Goal: Task Accomplishment & Management: Manage account settings

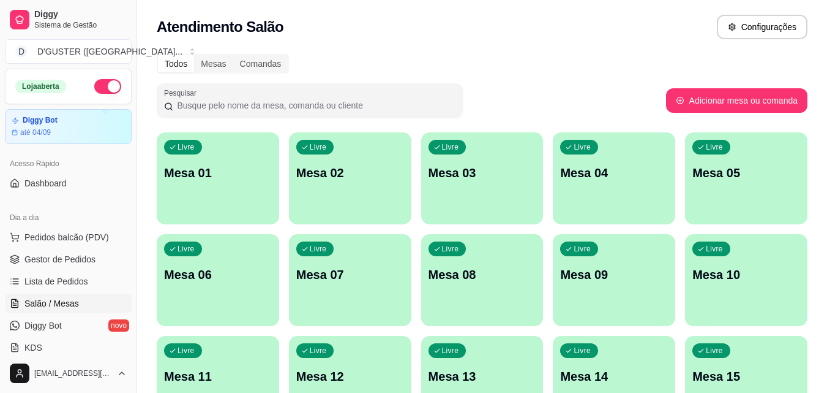
click at [750, 289] on div "Livre Mesa 10" at bounding box center [746, 272] width 122 height 77
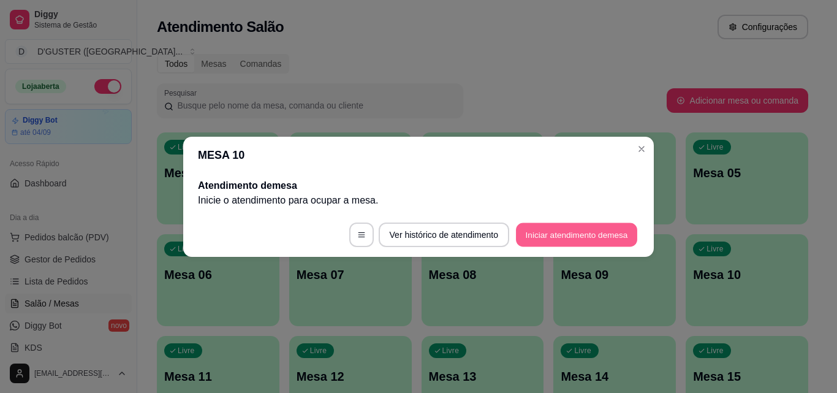
click at [601, 238] on button "Iniciar atendimento de mesa" at bounding box center [576, 234] width 121 height 24
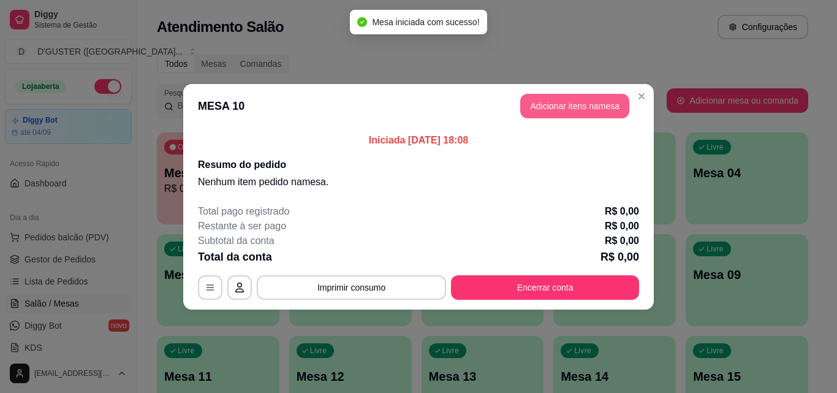
click at [570, 105] on button "Adicionar itens na mesa" at bounding box center [574, 106] width 109 height 24
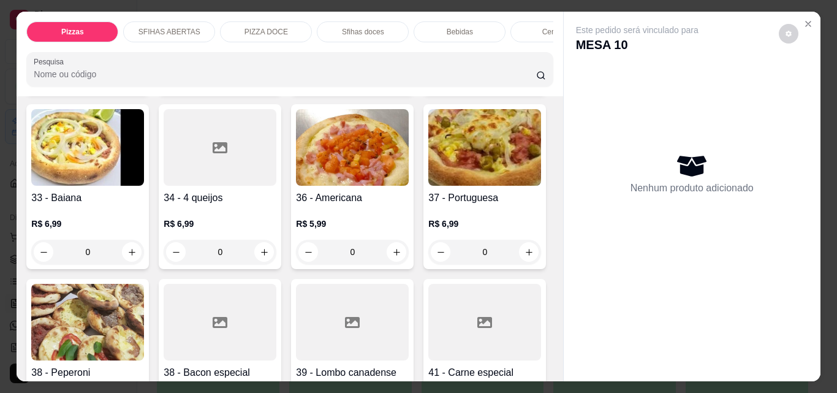
scroll to position [980, 0]
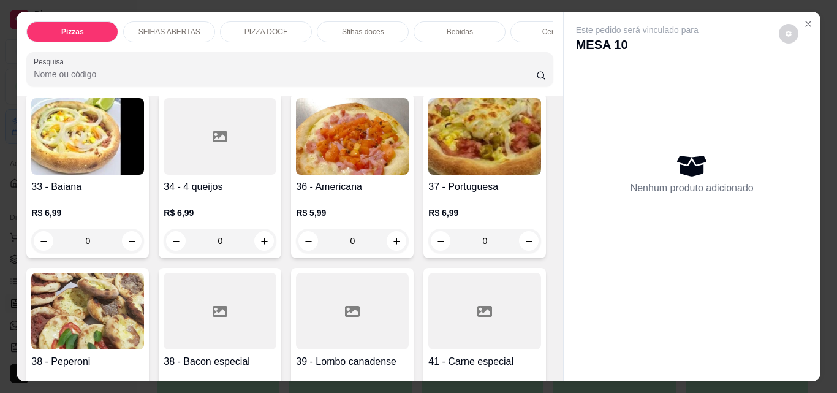
click at [261, 70] on icon "increase-product-quantity" at bounding box center [264, 66] width 7 height 7
type input "1"
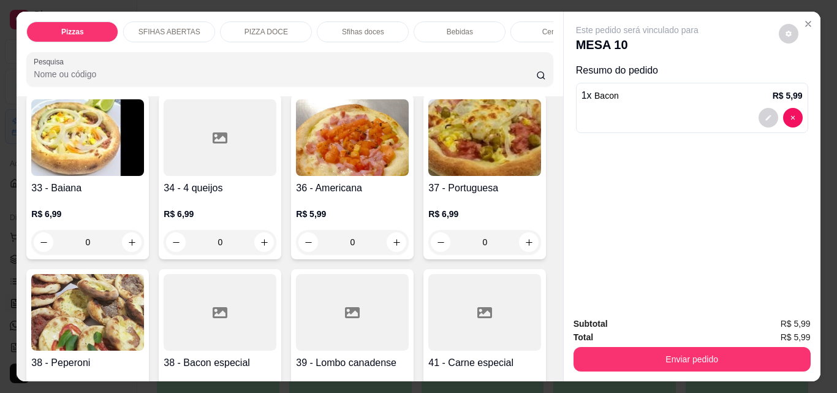
scroll to position [981, 0]
click at [524, 72] on icon "increase-product-quantity" at bounding box center [528, 66] width 9 height 9
type input "1"
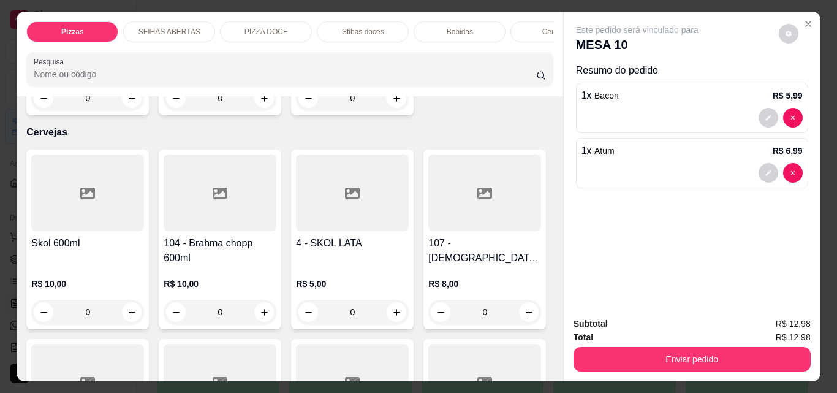
scroll to position [2818, 0]
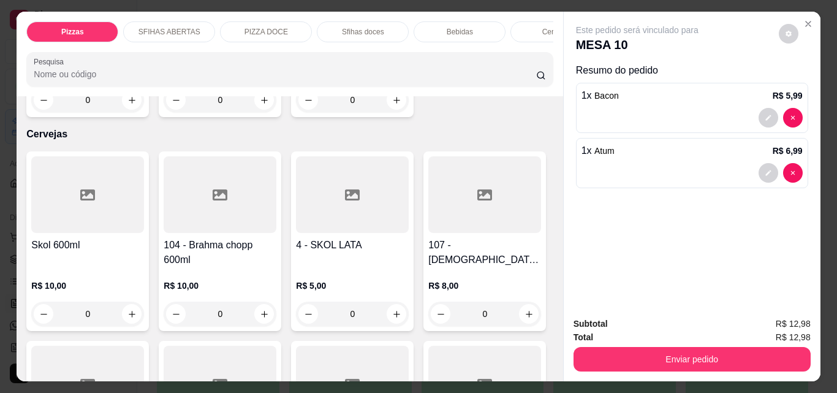
type input "1"
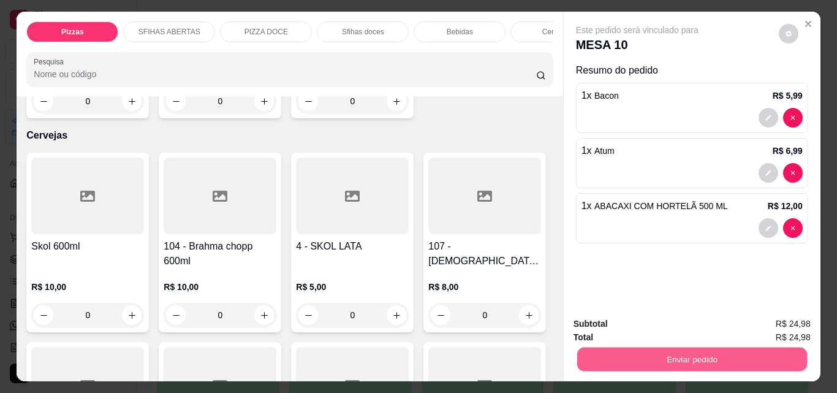
click at [703, 353] on button "Enviar pedido" at bounding box center [691, 359] width 230 height 24
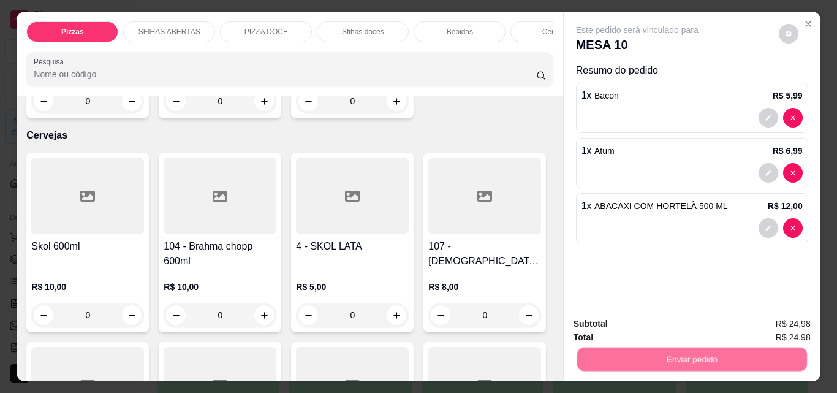
click at [644, 318] on button "Não registrar e enviar pedido" at bounding box center [650, 323] width 127 height 23
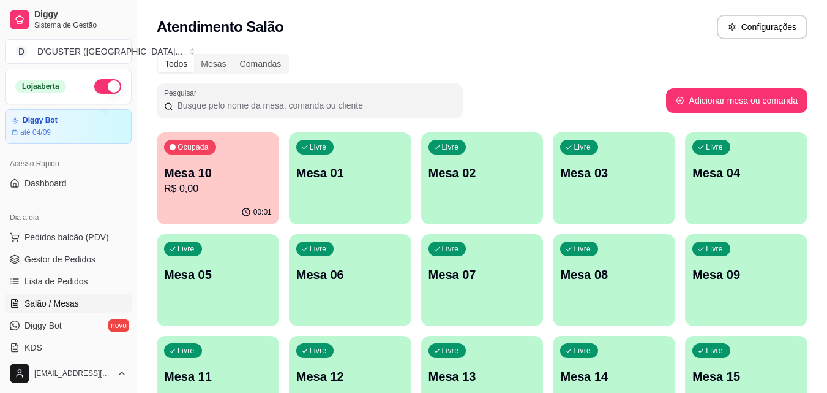
click at [60, 238] on span "Pedidos balcão (PDV)" at bounding box center [66, 237] width 85 height 12
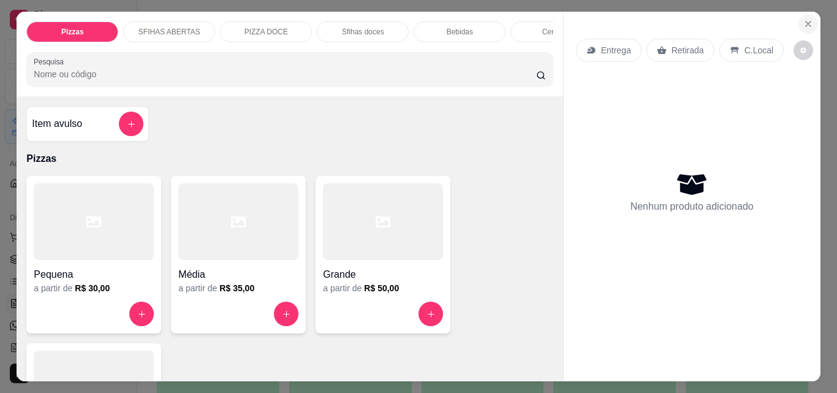
click at [805, 21] on icon "Close" at bounding box center [807, 23] width 5 height 5
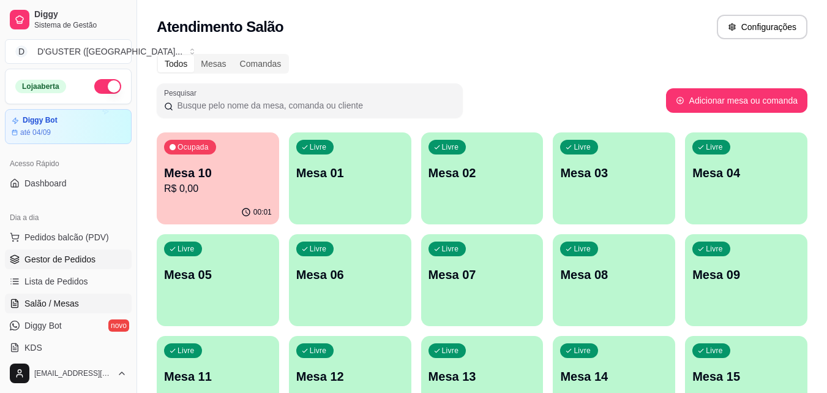
click at [95, 257] on link "Gestor de Pedidos" at bounding box center [68, 259] width 127 height 20
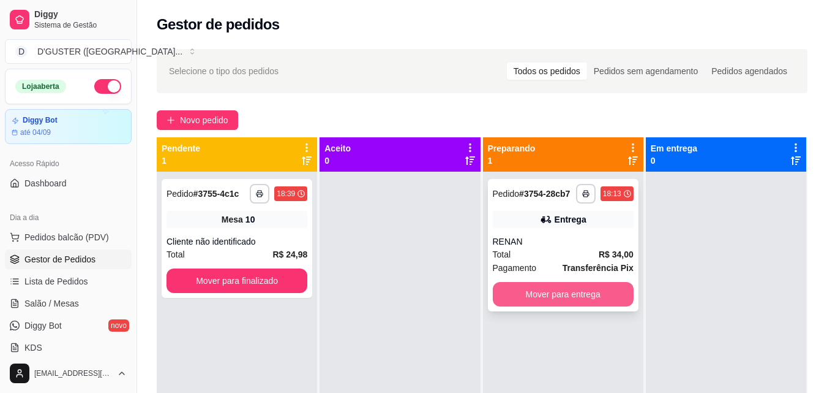
click at [589, 295] on button "Mover para entrega" at bounding box center [563, 294] width 141 height 24
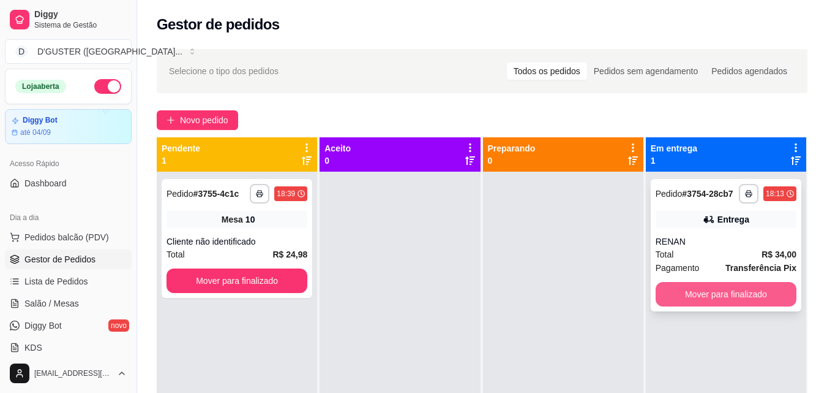
click at [693, 294] on button "Mover para finalizado" at bounding box center [726, 294] width 141 height 24
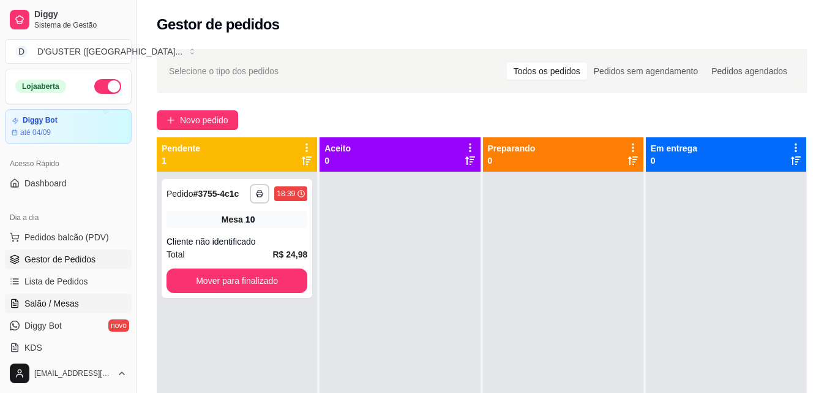
click at [89, 296] on link "Salão / Mesas" at bounding box center [68, 303] width 127 height 20
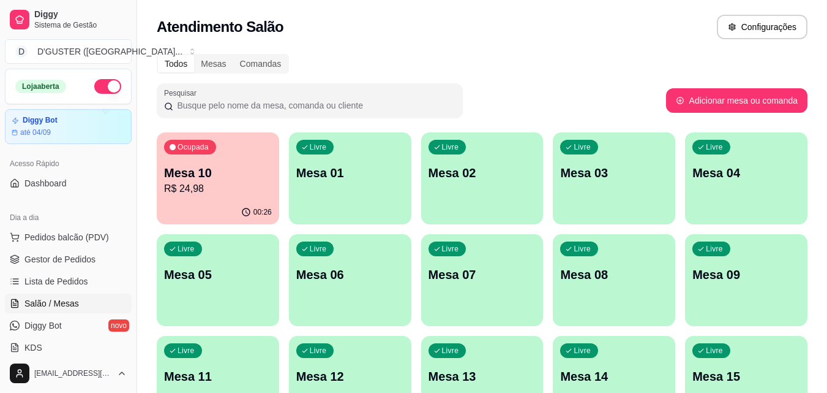
click at [208, 176] on p "Mesa 10" at bounding box center [218, 172] width 108 height 17
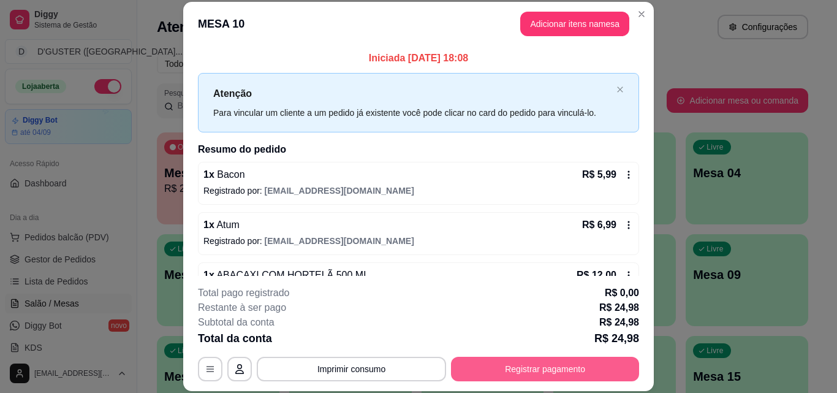
click at [535, 360] on button "Registrar pagamento" at bounding box center [545, 368] width 188 height 24
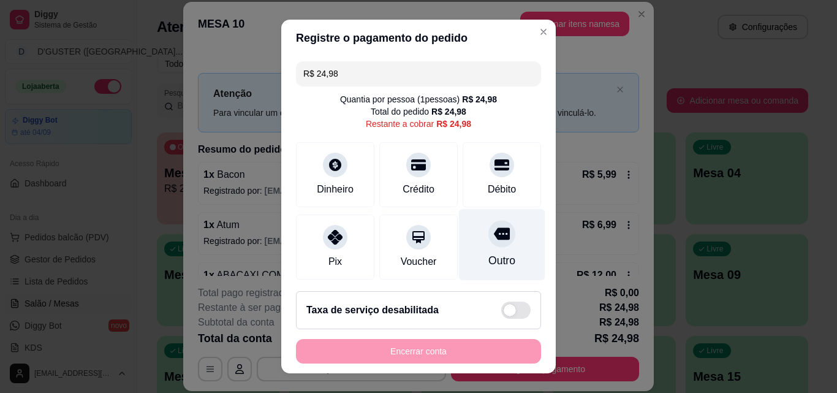
click at [492, 246] on div "Outro" at bounding box center [502, 245] width 86 height 72
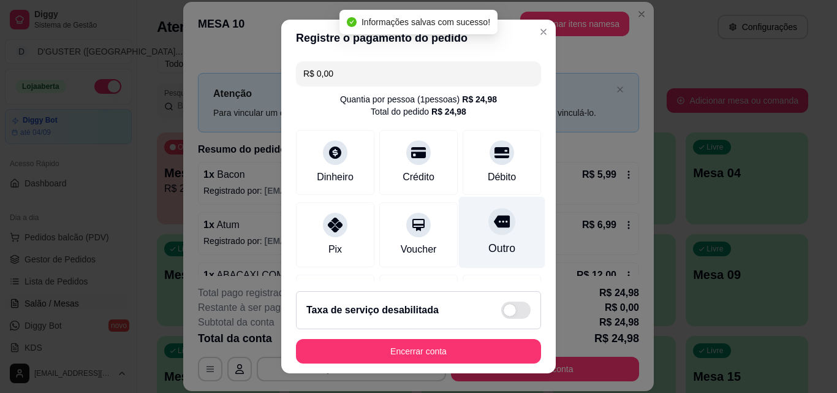
scroll to position [141, 0]
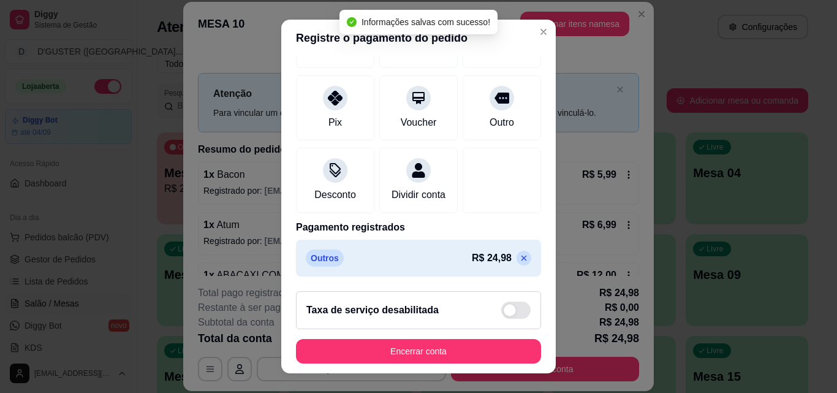
click at [521, 257] on icon at bounding box center [524, 258] width 6 height 6
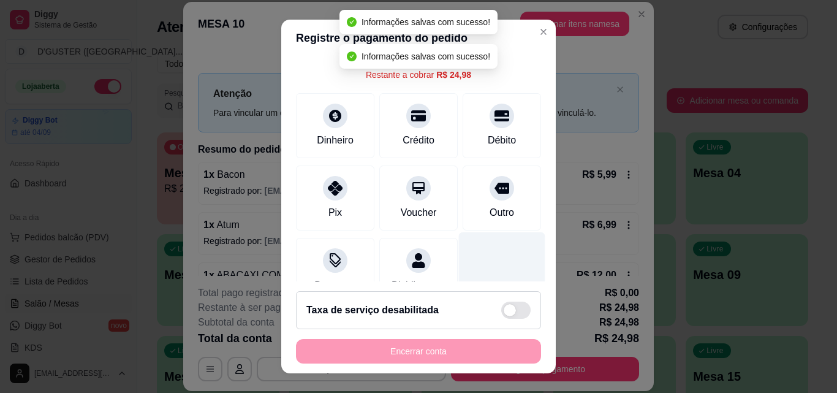
scroll to position [0, 0]
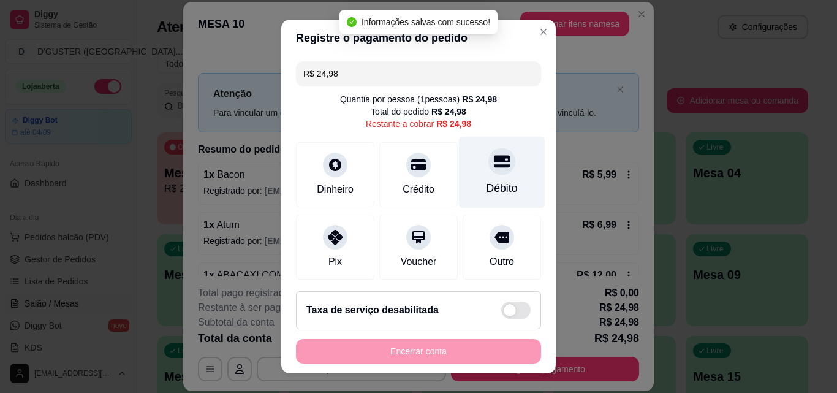
click at [492, 180] on div "Débito" at bounding box center [501, 188] width 31 height 16
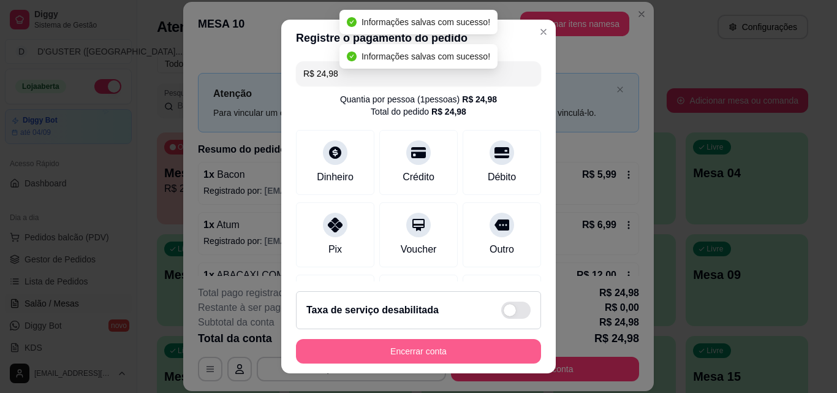
type input "R$ 0,00"
click at [463, 347] on button "Encerrar conta" at bounding box center [418, 351] width 245 height 24
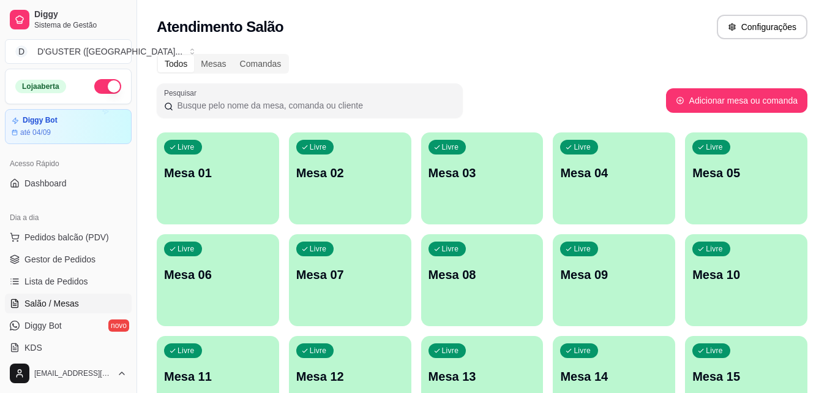
click at [83, 249] on ul "Pedidos balcão (PDV) Gestor de Pedidos Lista de Pedidos Salão / Mesas Diggy Bot…" at bounding box center [68, 292] width 127 height 130
click at [55, 256] on span "Gestor de Pedidos" at bounding box center [59, 259] width 71 height 12
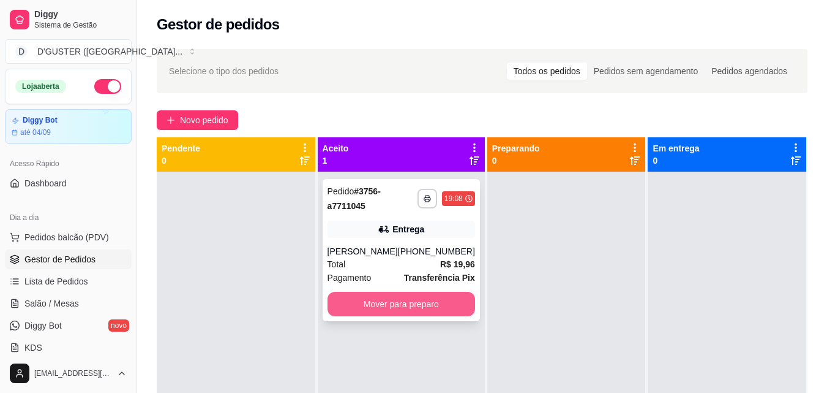
click at [426, 308] on button "Mover para preparo" at bounding box center [402, 304] width 148 height 24
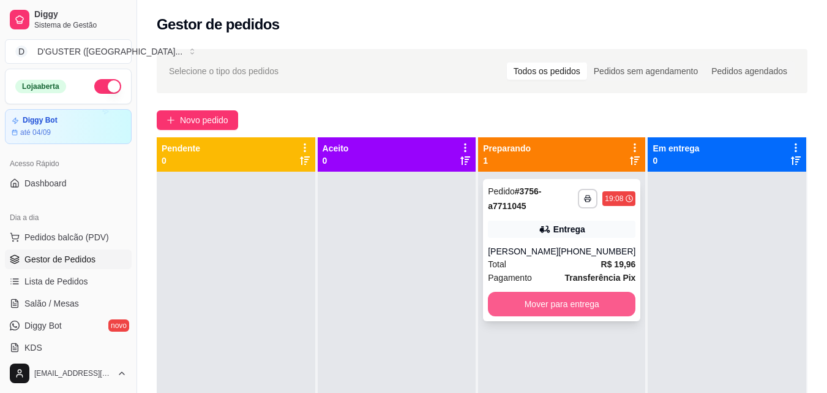
click at [562, 306] on button "Mover para entrega" at bounding box center [562, 304] width 148 height 24
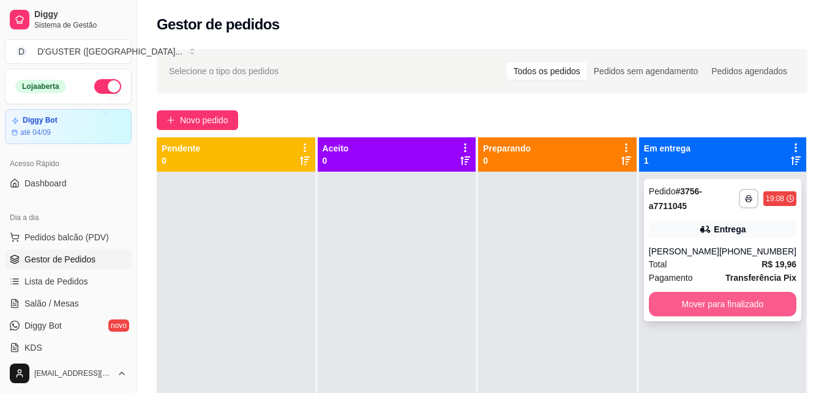
click at [746, 310] on button "Mover para finalizado" at bounding box center [723, 304] width 148 height 24
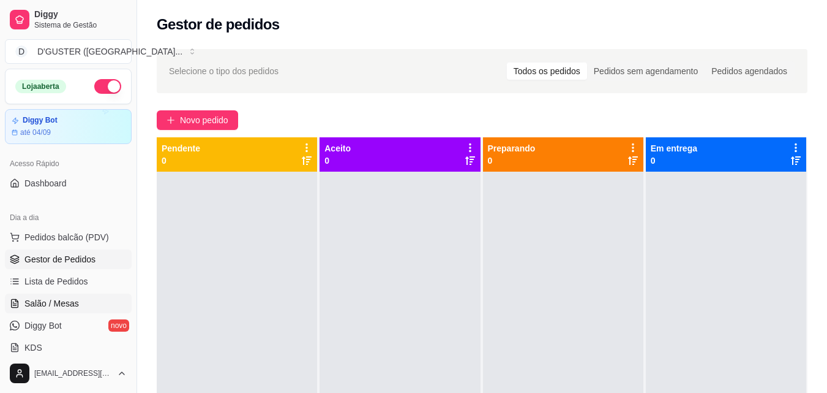
click at [42, 300] on span "Salão / Mesas" at bounding box center [51, 303] width 55 height 12
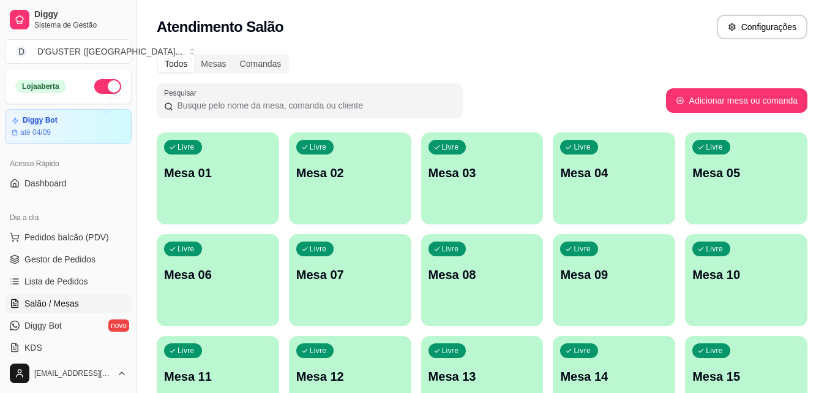
click at [593, 192] on div "Livre Mesa 04" at bounding box center [614, 170] width 122 height 77
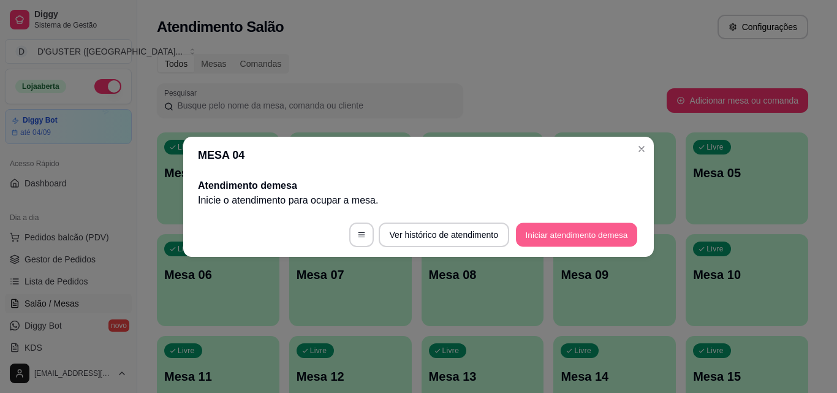
click at [543, 238] on button "Iniciar atendimento de mesa" at bounding box center [576, 234] width 121 height 24
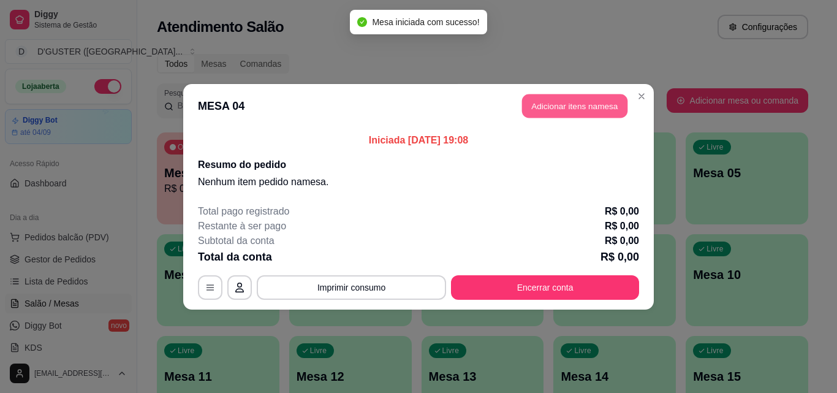
click at [565, 100] on button "Adicionar itens na mesa" at bounding box center [574, 106] width 105 height 24
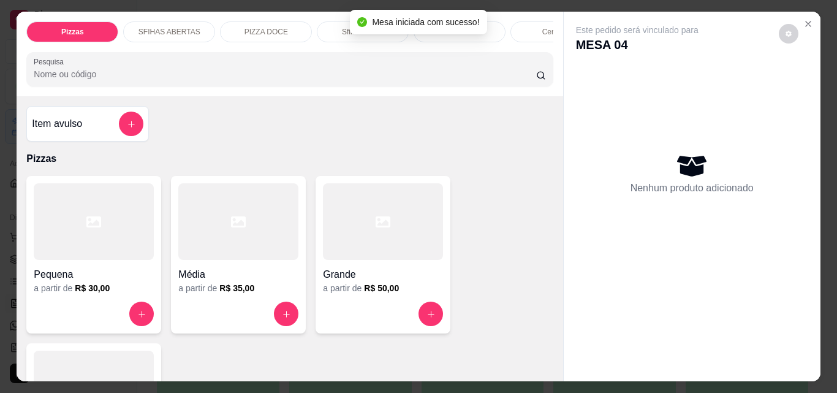
click at [224, 243] on div at bounding box center [238, 221] width 120 height 77
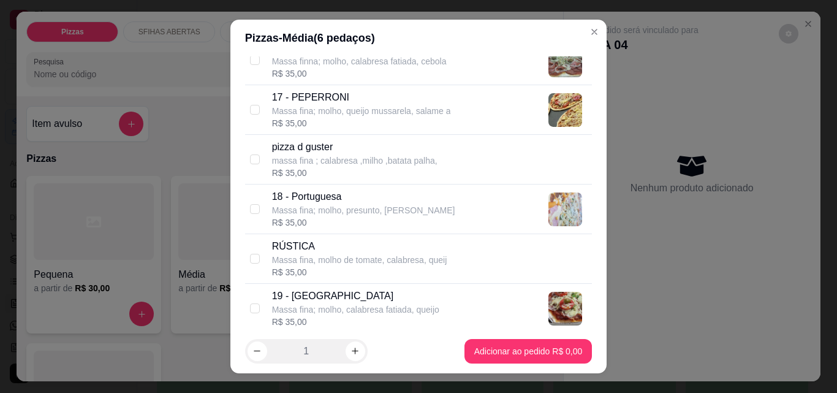
scroll to position [1041, 0]
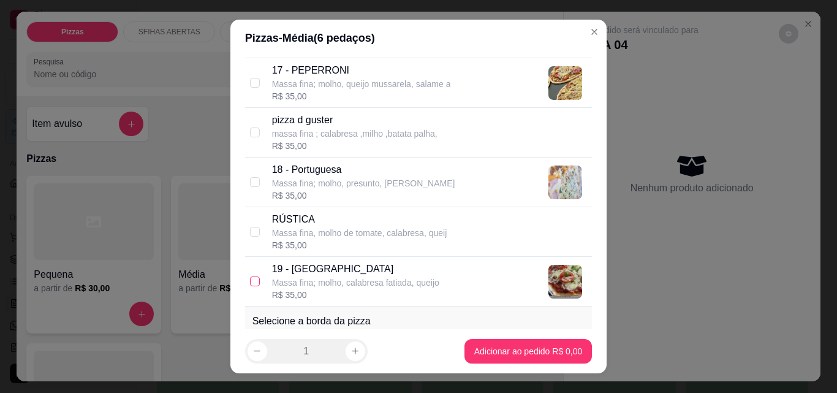
click at [252, 282] on input "checkbox" at bounding box center [255, 281] width 10 height 10
checkbox input "true"
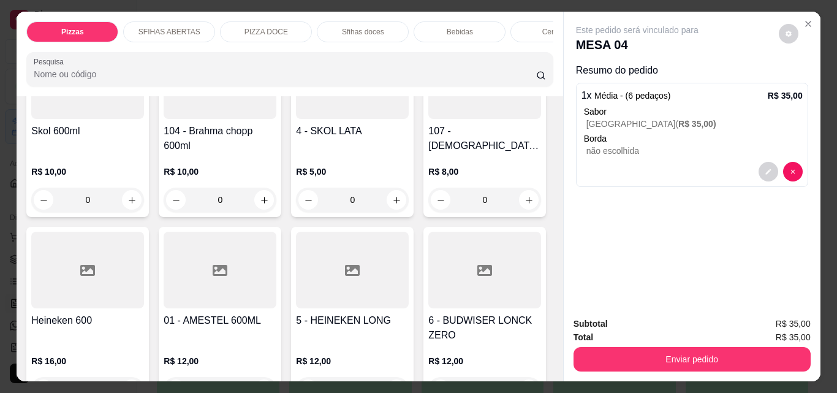
scroll to position [2879, 0]
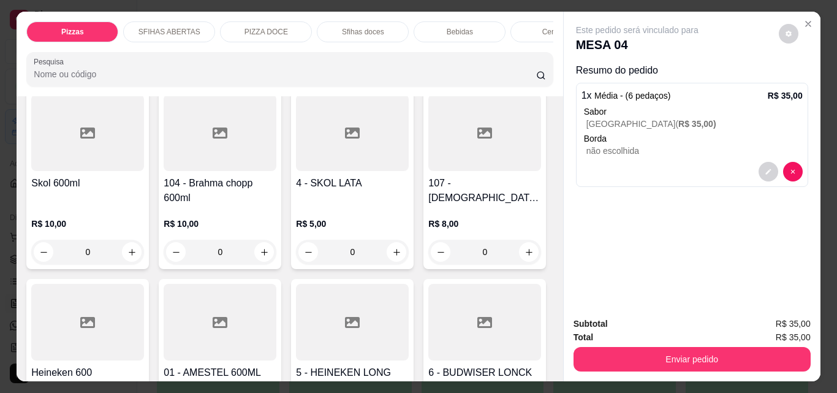
type input "1"
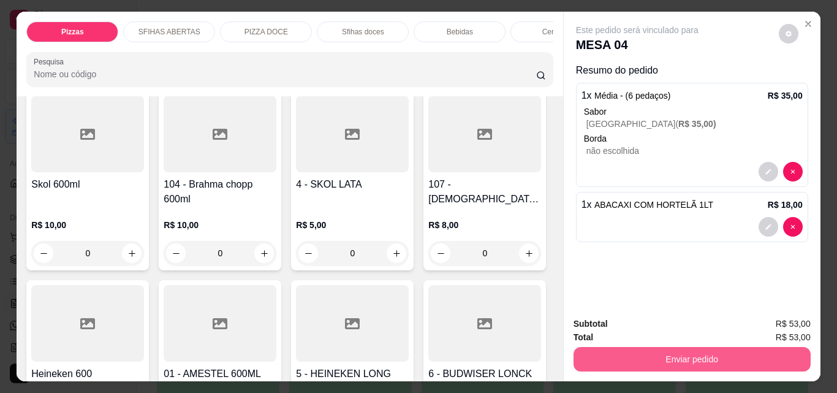
click at [591, 361] on button "Enviar pedido" at bounding box center [691, 359] width 237 height 24
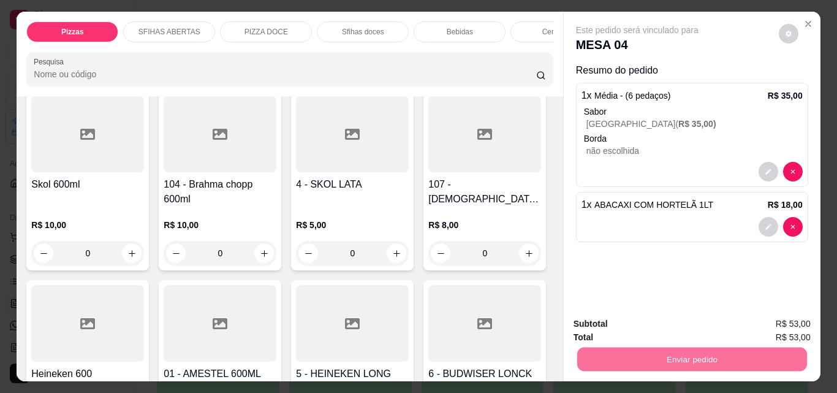
click at [621, 330] on button "Não registrar e enviar pedido" at bounding box center [651, 323] width 124 height 23
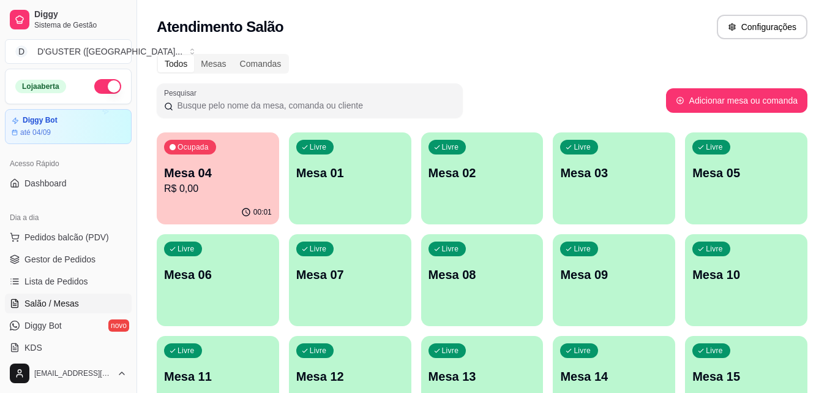
click at [207, 179] on p "Mesa 04" at bounding box center [218, 172] width 108 height 17
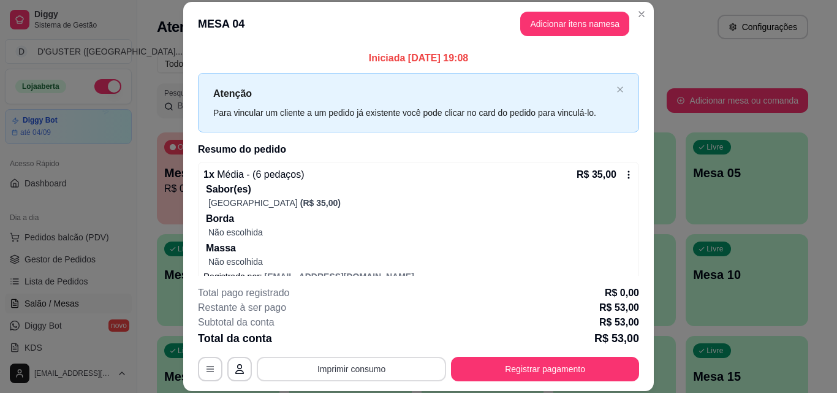
click at [374, 365] on button "Imprimir consumo" at bounding box center [351, 368] width 189 height 24
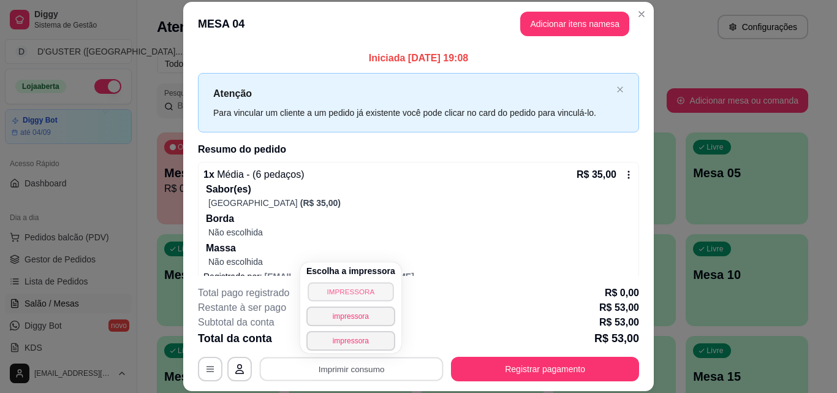
click at [368, 290] on button "IMPRESSORA" at bounding box center [350, 291] width 86 height 19
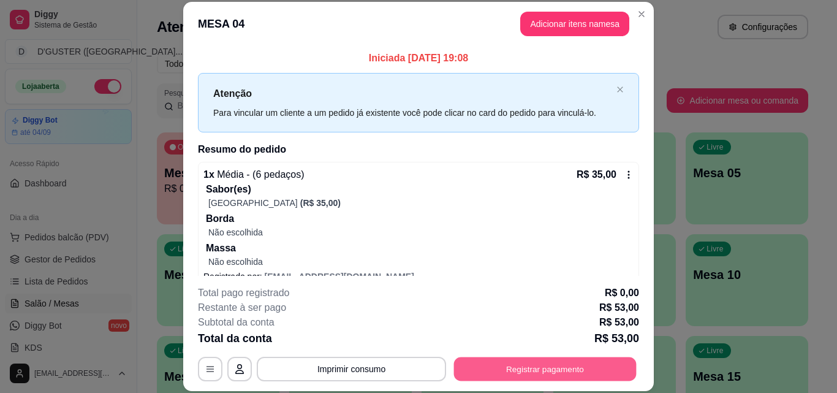
click at [524, 360] on button "Registrar pagamento" at bounding box center [545, 368] width 183 height 24
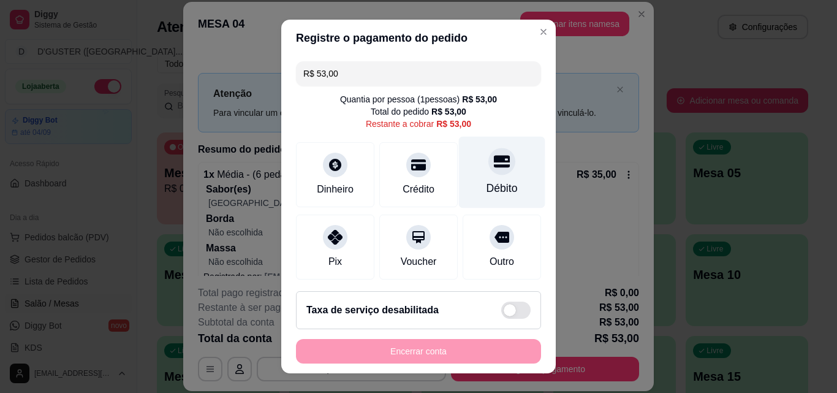
click at [468, 178] on div "Débito" at bounding box center [502, 173] width 86 height 72
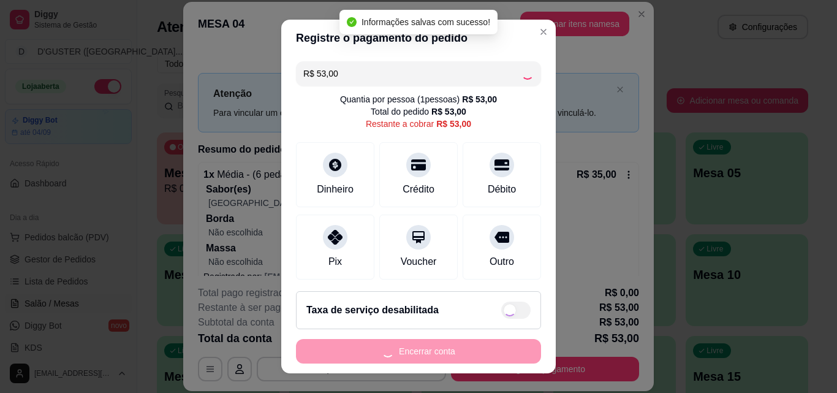
type input "R$ 0,00"
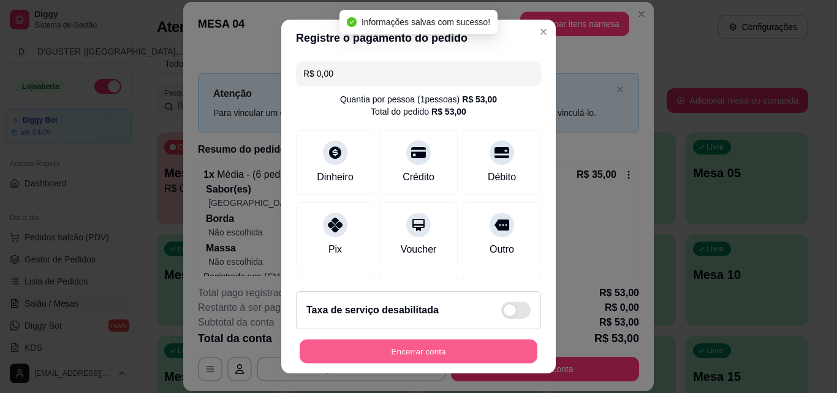
click at [483, 358] on button "Encerrar conta" at bounding box center [419, 351] width 238 height 24
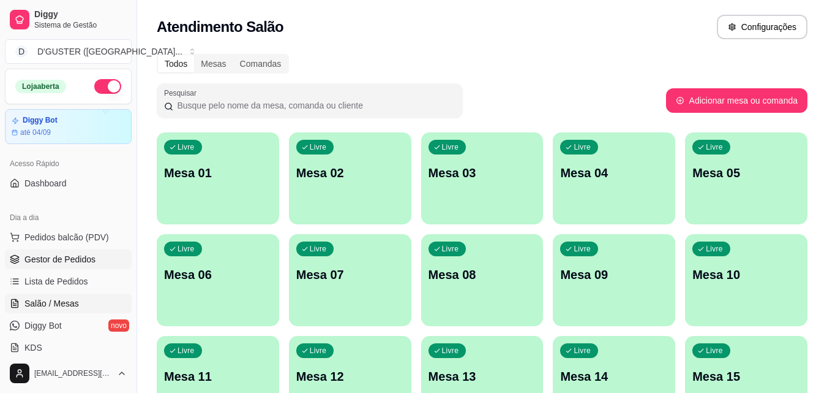
click at [91, 252] on ul "Pedidos balcão (PDV) Gestor de Pedidos Lista de Pedidos Salão / Mesas Diggy Bot…" at bounding box center [68, 292] width 127 height 130
click at [91, 252] on link "Gestor de Pedidos" at bounding box center [68, 259] width 127 height 20
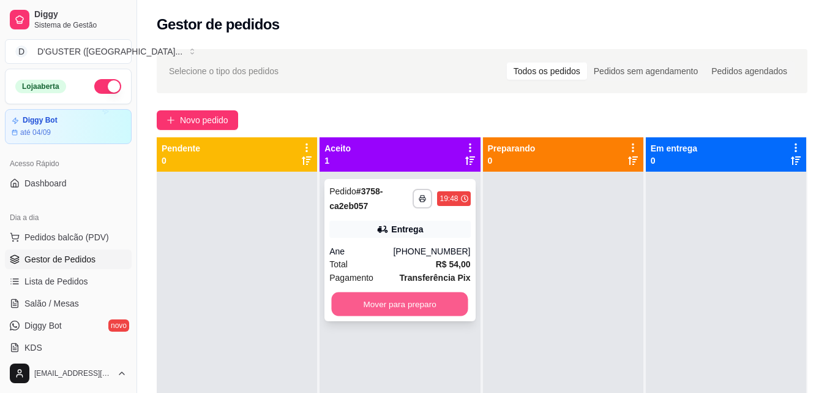
click at [441, 296] on button "Mover para preparo" at bounding box center [400, 304] width 137 height 24
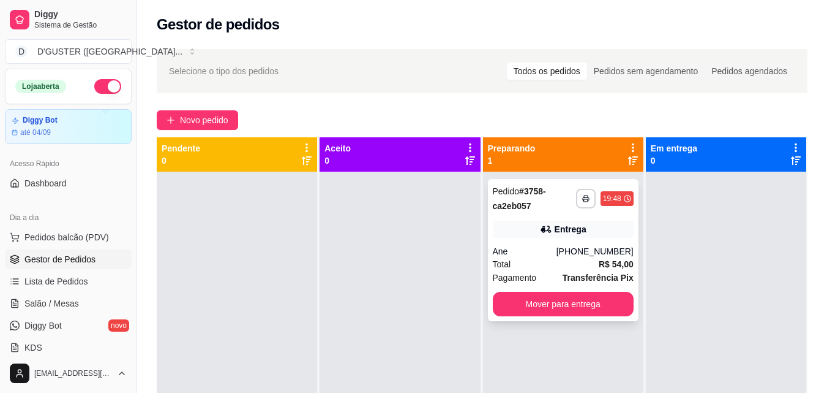
click at [551, 239] on div "**********" at bounding box center [563, 250] width 151 height 142
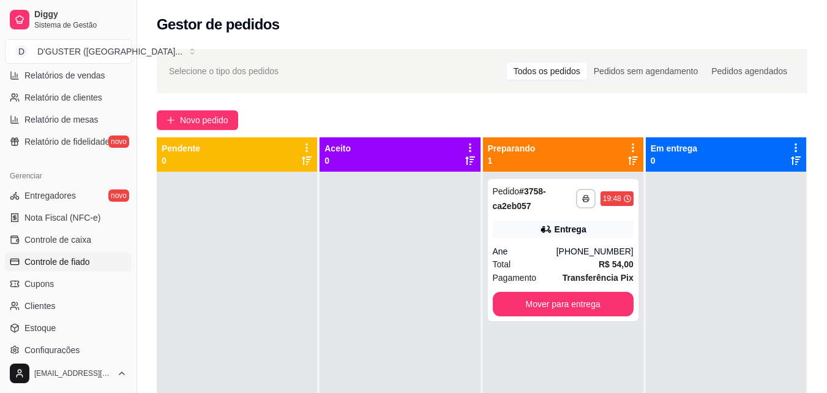
scroll to position [366, 0]
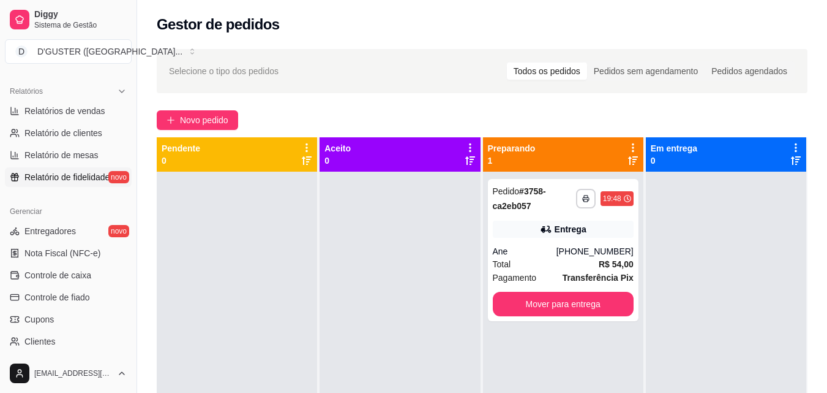
click at [58, 179] on span "Relatório de fidelidade" at bounding box center [66, 177] width 85 height 12
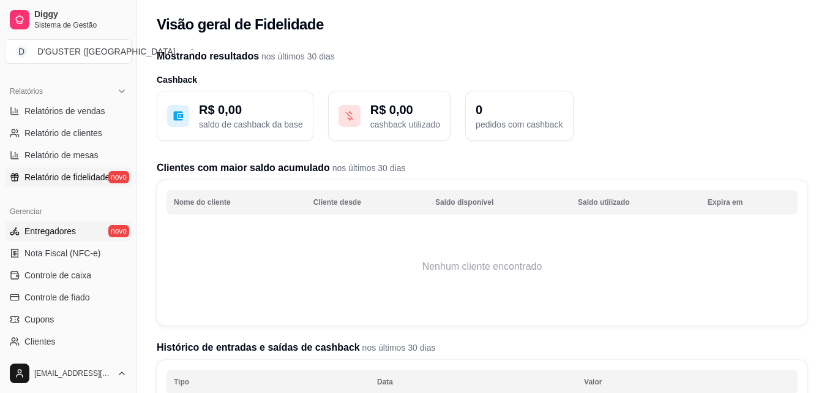
click at [76, 232] on link "Entregadores novo" at bounding box center [68, 231] width 127 height 20
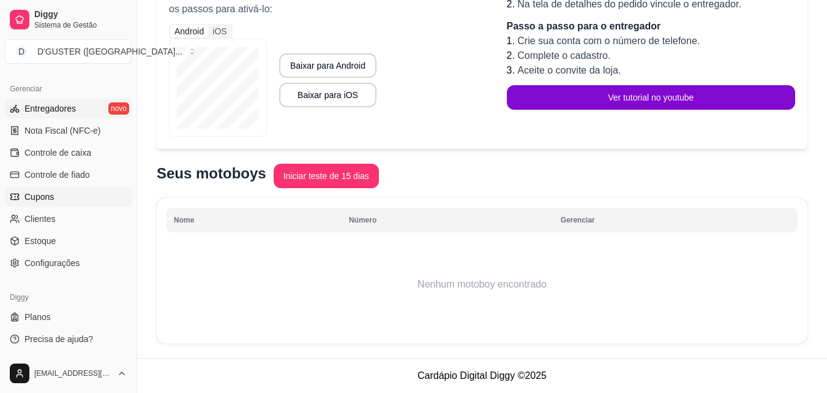
scroll to position [293, 0]
click at [65, 172] on span "Controle de fiado" at bounding box center [57, 174] width 66 height 12
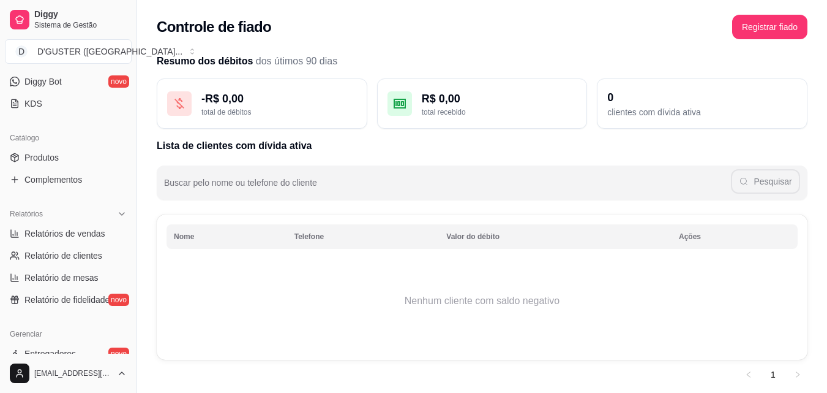
scroll to position [183, 0]
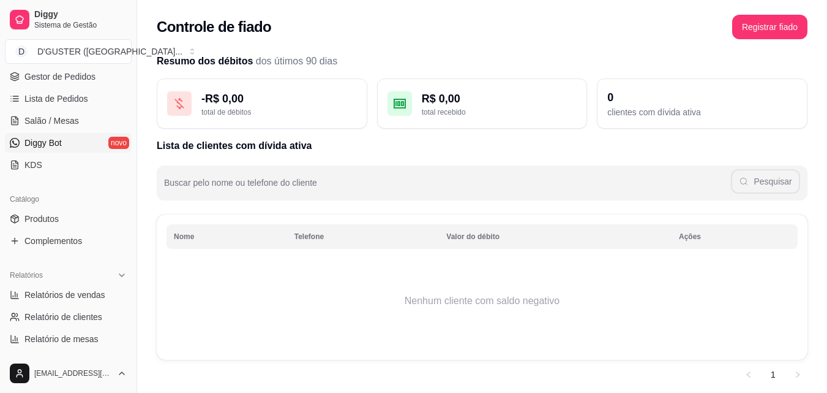
click at [44, 140] on span "Diggy Bot" at bounding box center [42, 143] width 37 height 12
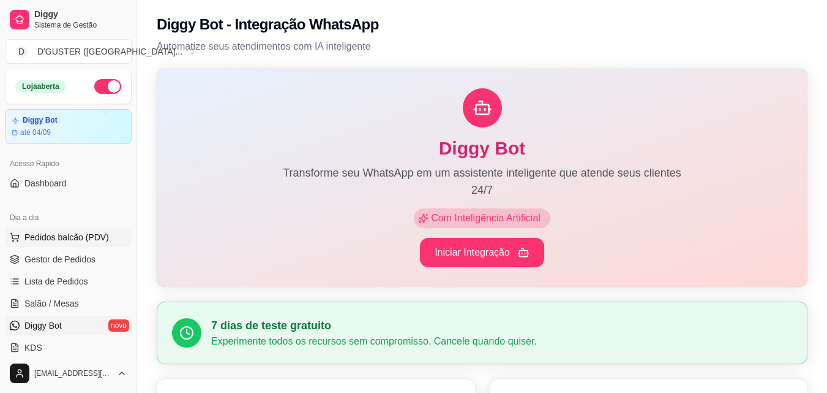
click at [66, 238] on span "Pedidos balcão (PDV)" at bounding box center [66, 237] width 85 height 12
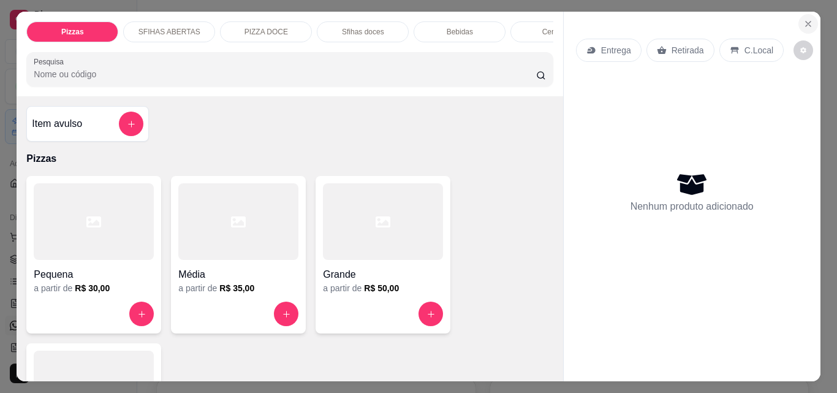
click at [803, 19] on icon "Close" at bounding box center [808, 24] width 10 height 10
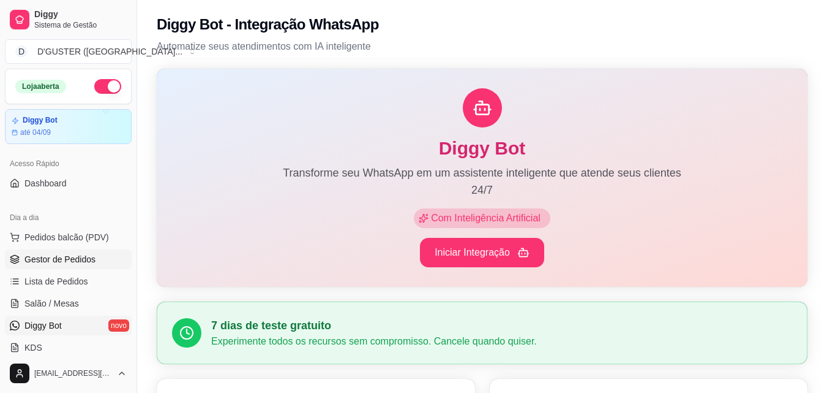
click at [49, 265] on link "Gestor de Pedidos" at bounding box center [68, 259] width 127 height 20
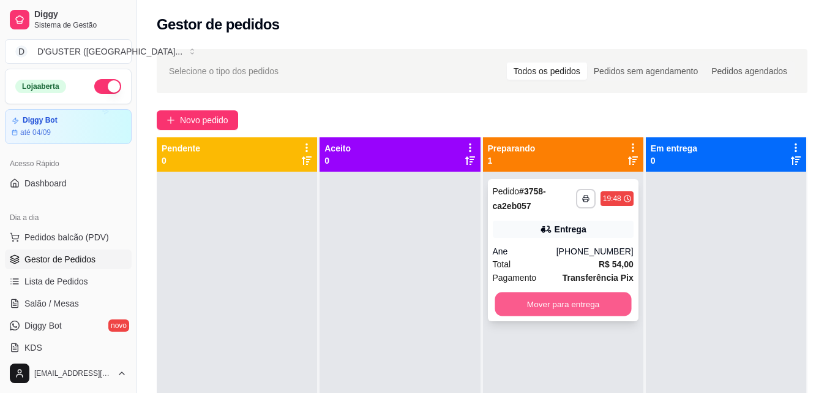
click at [563, 301] on button "Mover para entrega" at bounding box center [563, 304] width 137 height 24
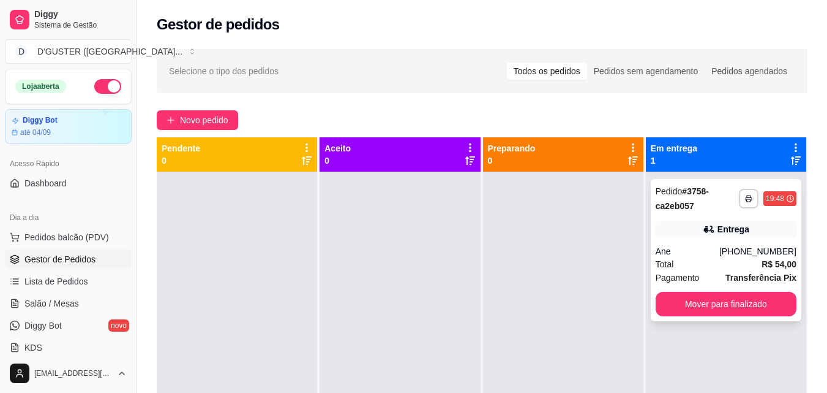
click at [742, 235] on div "Entrega" at bounding box center [726, 228] width 141 height 17
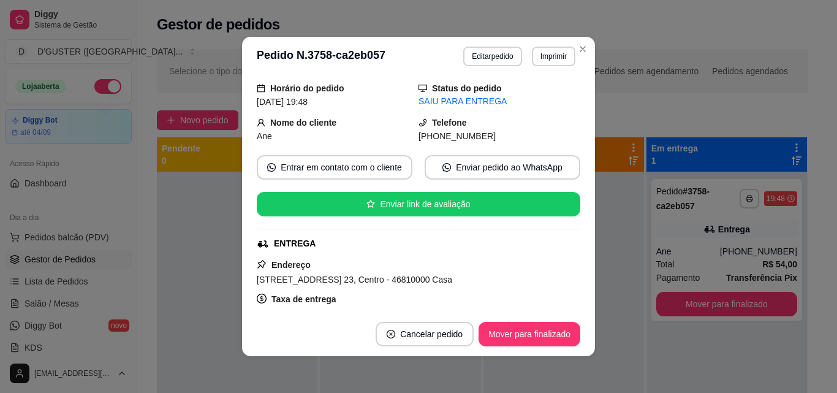
scroll to position [122, 0]
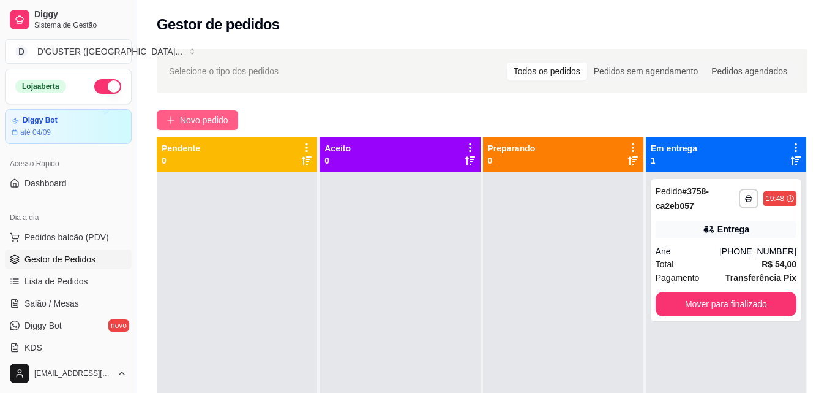
click at [201, 119] on span "Novo pedido" at bounding box center [204, 119] width 48 height 13
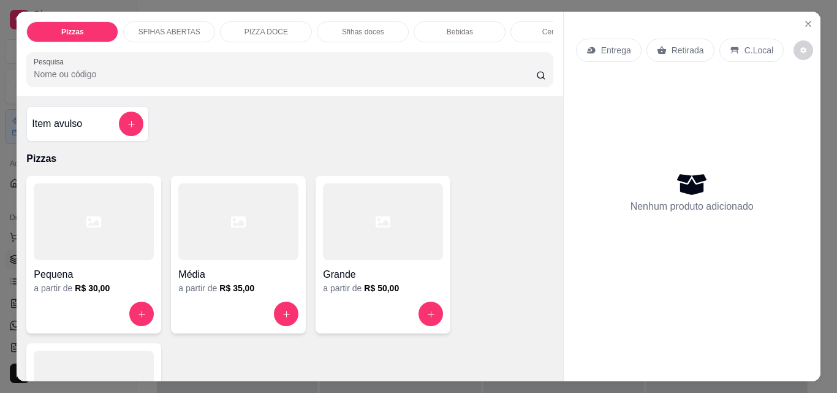
click at [606, 44] on p "Entrega" at bounding box center [616, 50] width 30 height 12
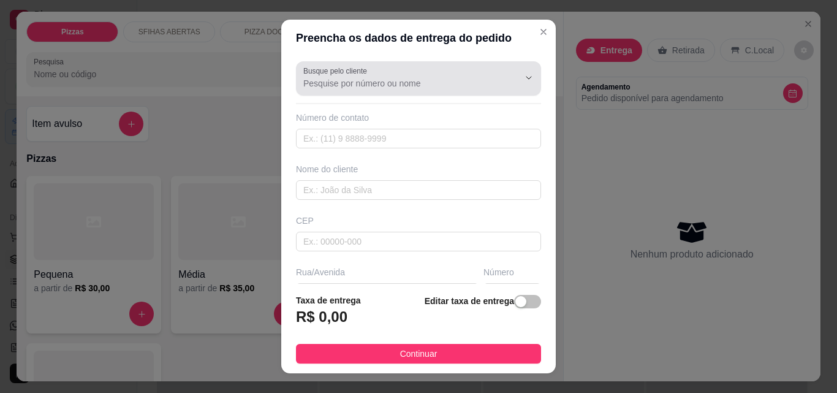
click at [378, 75] on div at bounding box center [418, 78] width 230 height 24
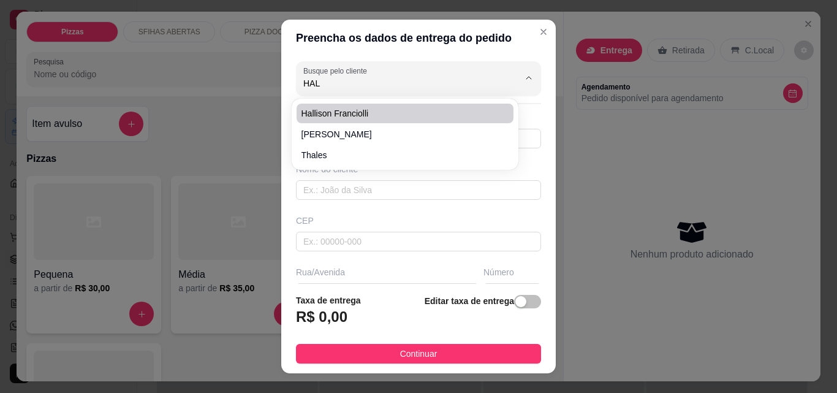
click at [352, 108] on span "Hallison Franciolli" at bounding box center [398, 113] width 195 height 12
type input "Hallison Franciolli"
type input "77999905425"
type input "Hallison Franciolli"
type input "46810000"
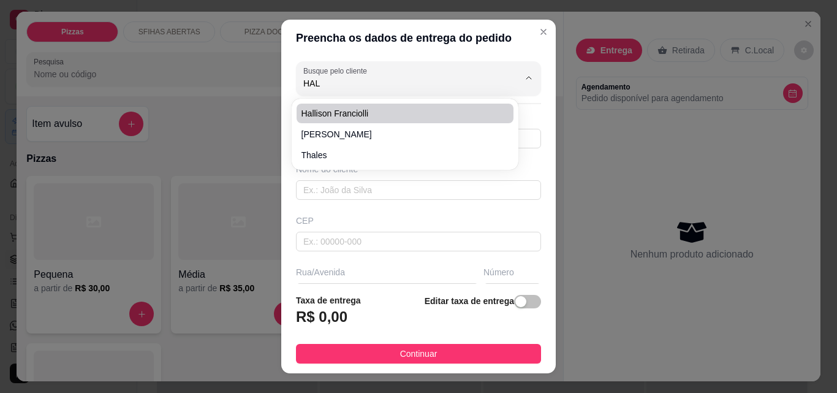
type input "Estrada para [PERSON_NAME]"
type input "119"
type input "Utinga"
type input "Próximo ao café Utinga, casa de [PERSON_NAME] do Bradesco"
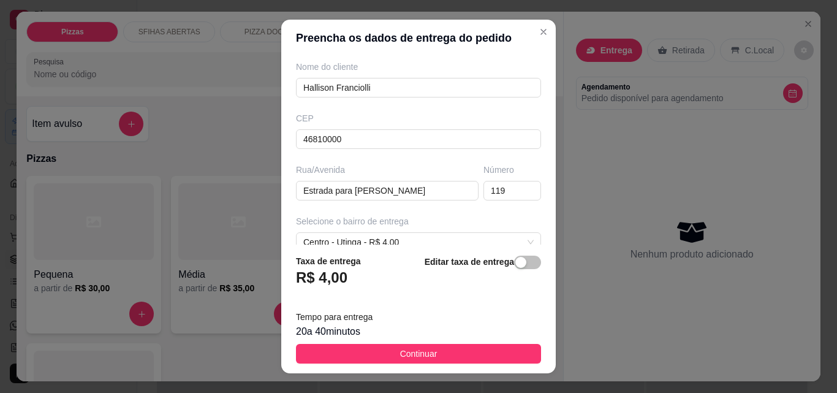
scroll to position [164, 0]
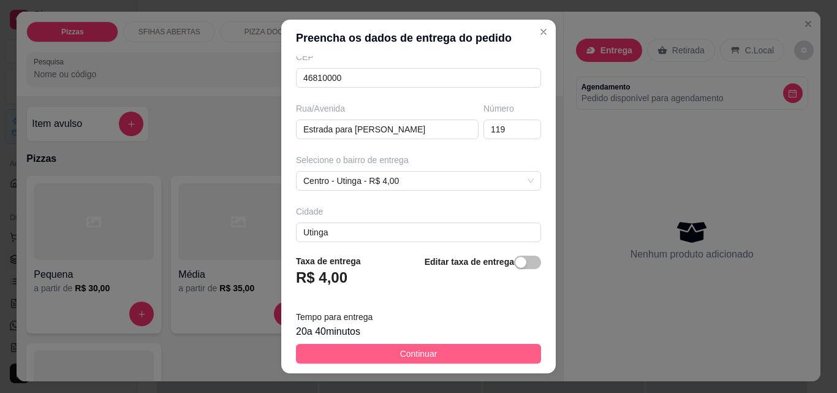
type input "Hallison Franciolli"
click at [454, 356] on button "Continuar" at bounding box center [418, 354] width 245 height 20
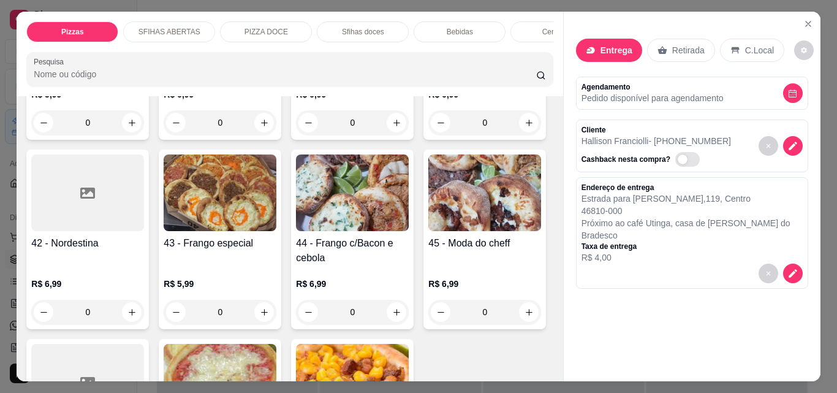
scroll to position [1286, 0]
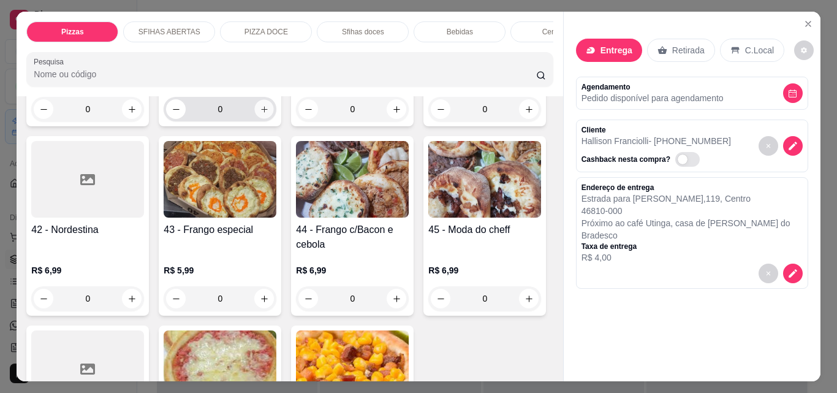
click at [269, 114] on icon "increase-product-quantity" at bounding box center [264, 109] width 9 height 9
type input "1"
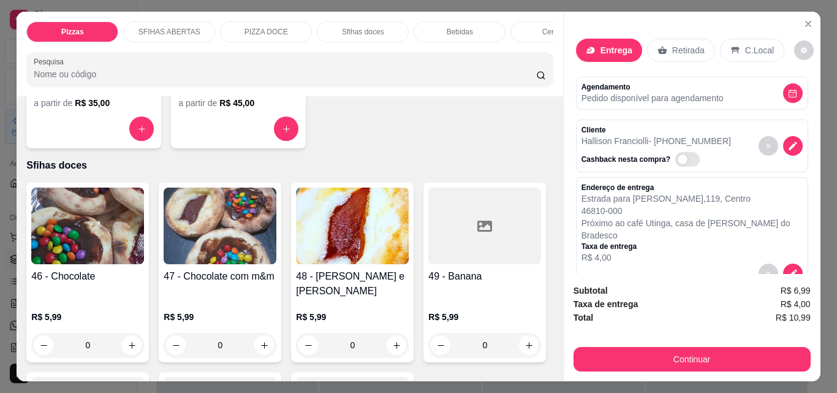
scroll to position [1837, 0]
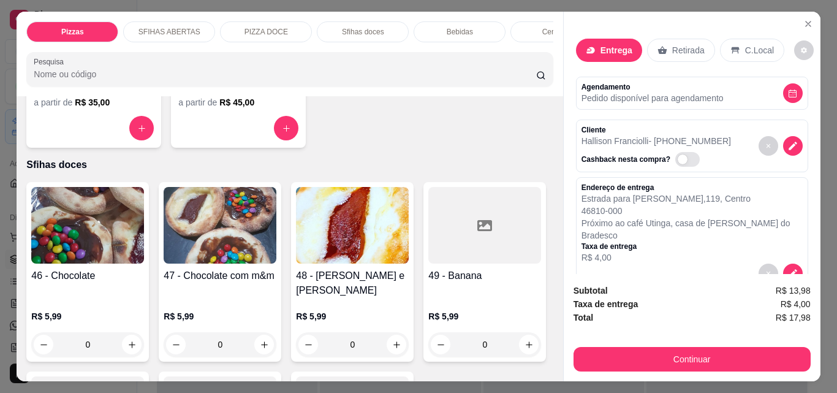
type input "3"
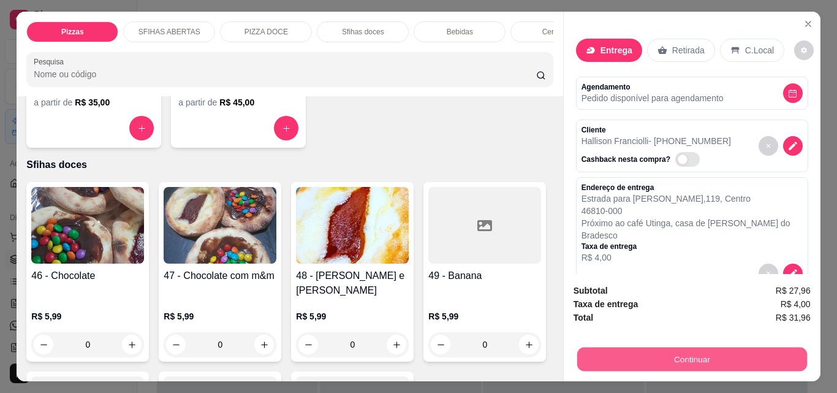
click at [638, 349] on button "Continuar" at bounding box center [691, 359] width 230 height 24
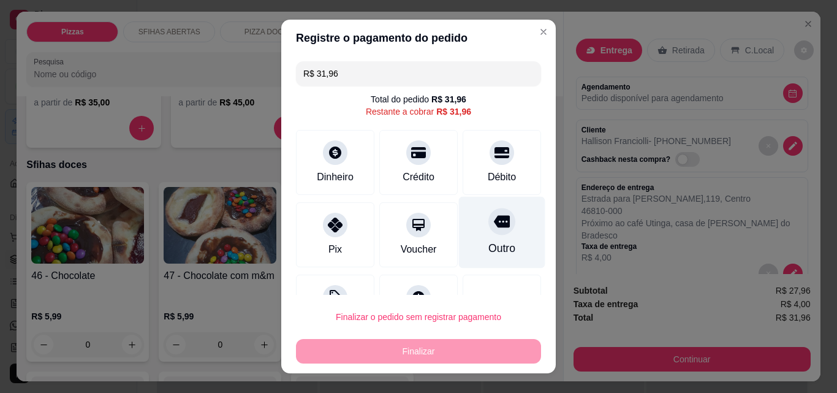
click at [488, 232] on div at bounding box center [501, 221] width 27 height 27
type input "R$ 0,00"
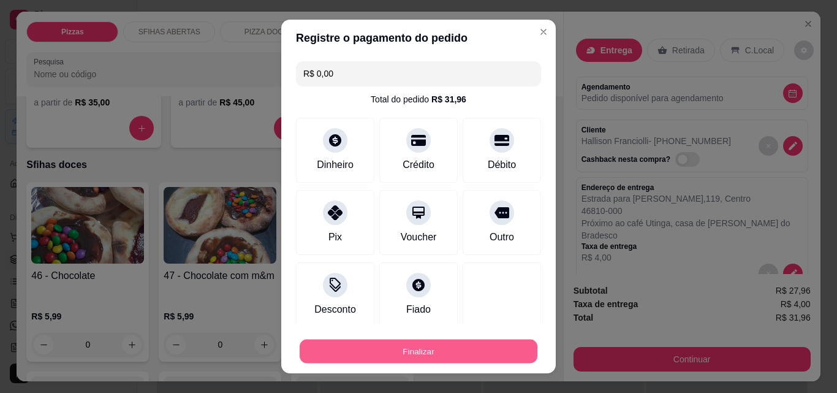
click at [479, 353] on button "Finalizar" at bounding box center [419, 351] width 238 height 24
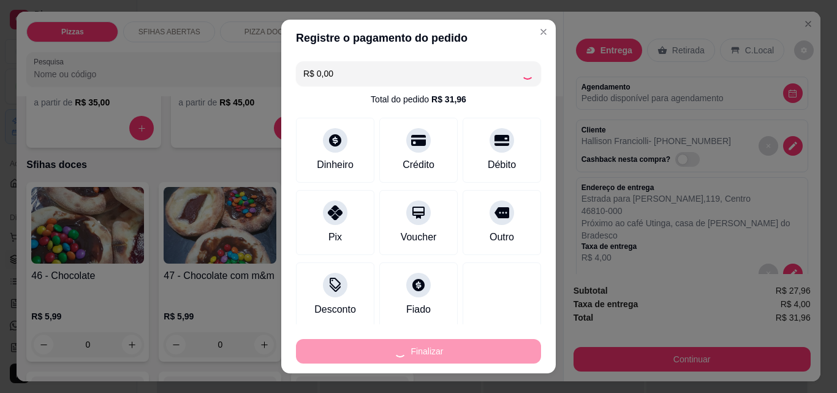
type input "0"
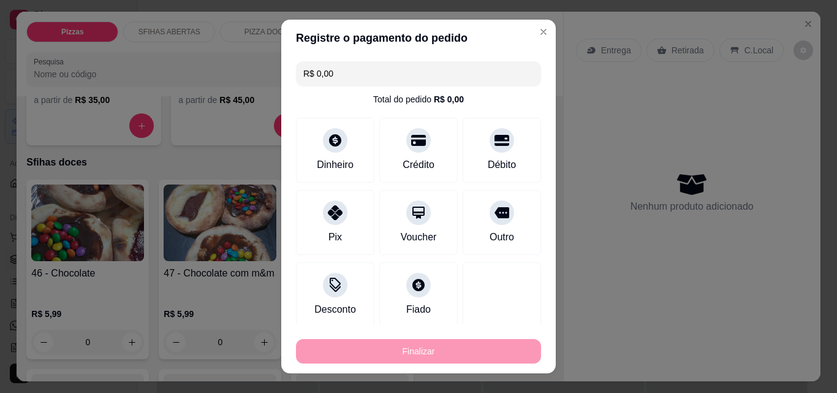
type input "-R$ 31,96"
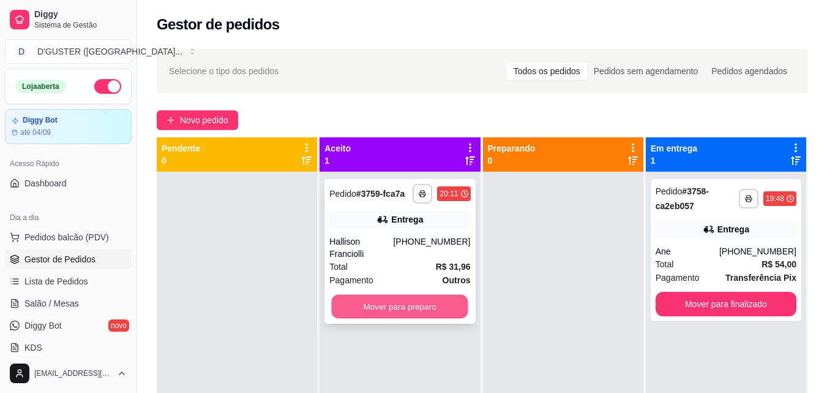
click at [391, 295] on button "Mover para preparo" at bounding box center [400, 307] width 137 height 24
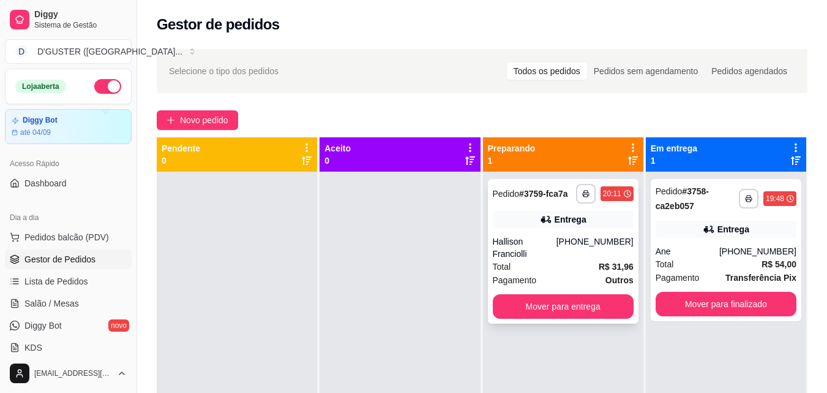
click at [538, 241] on div "Hallison Franciolli" at bounding box center [525, 247] width 64 height 24
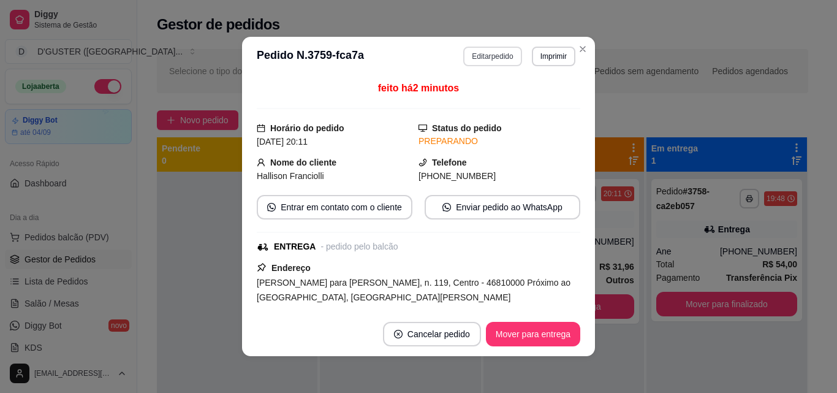
click at [481, 58] on button "Editar pedido" at bounding box center [492, 57] width 58 height 20
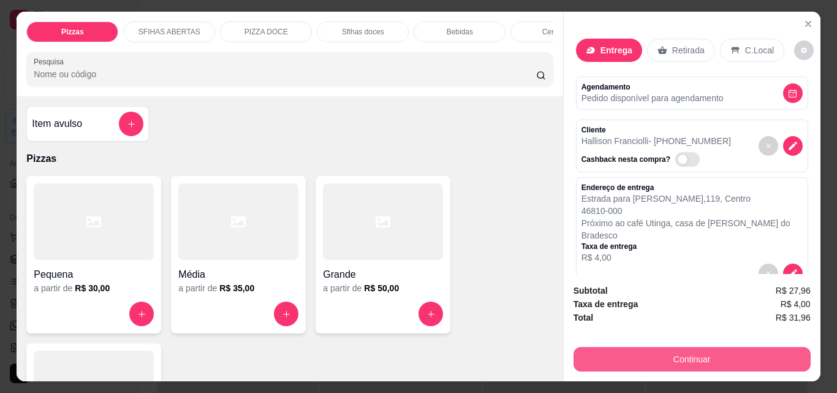
click at [703, 353] on button "Continuar" at bounding box center [691, 359] width 237 height 24
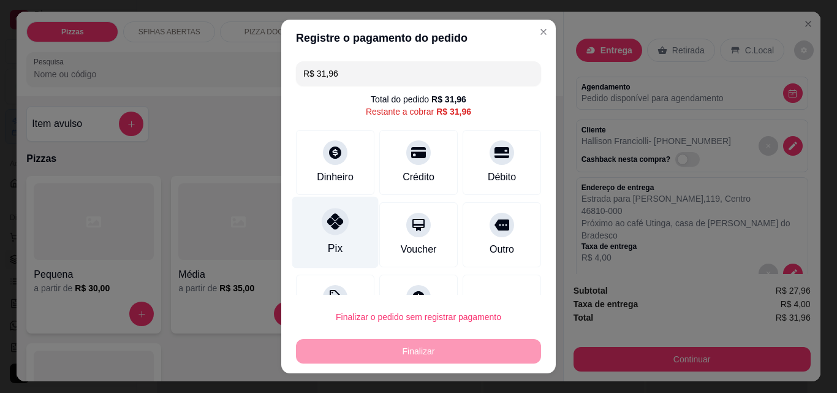
click at [328, 243] on div "Pix" at bounding box center [335, 248] width 15 height 16
type input "R$ 0,00"
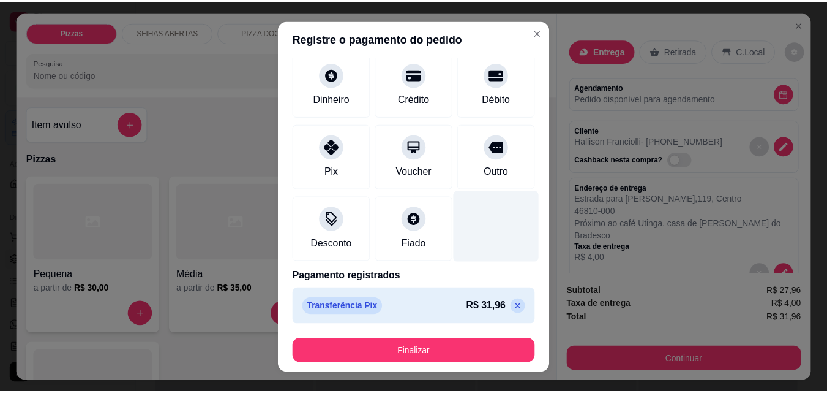
scroll to position [72, 0]
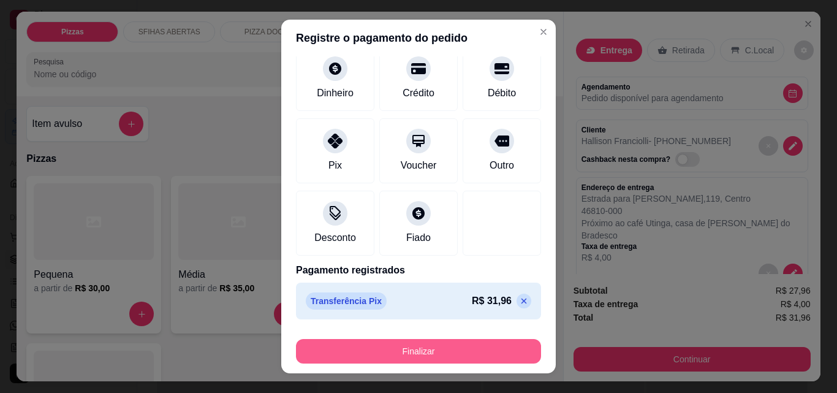
click at [440, 355] on button "Finalizar" at bounding box center [418, 351] width 245 height 24
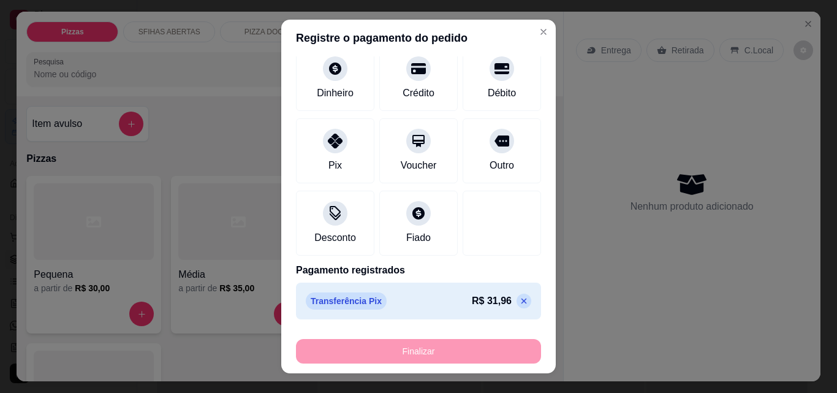
type input "0"
type input "-R$ 31,96"
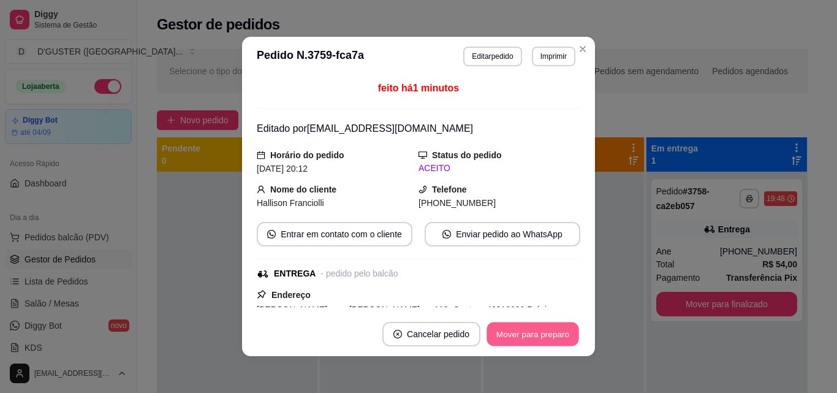
click at [521, 328] on button "Mover para preparo" at bounding box center [532, 334] width 92 height 24
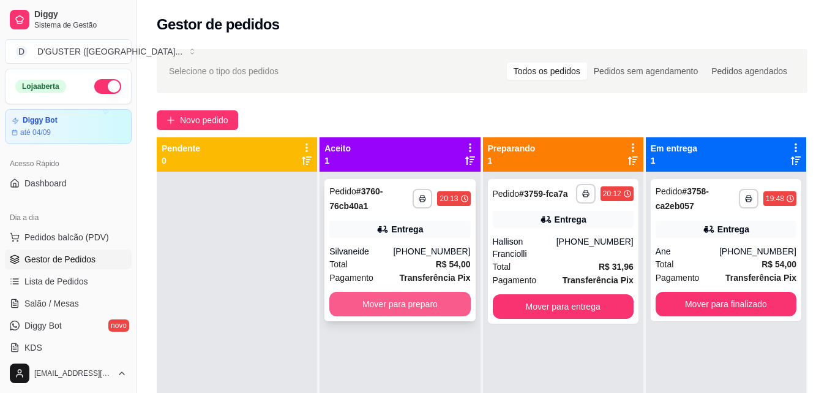
click at [386, 304] on button "Mover para preparo" at bounding box center [400, 304] width 141 height 24
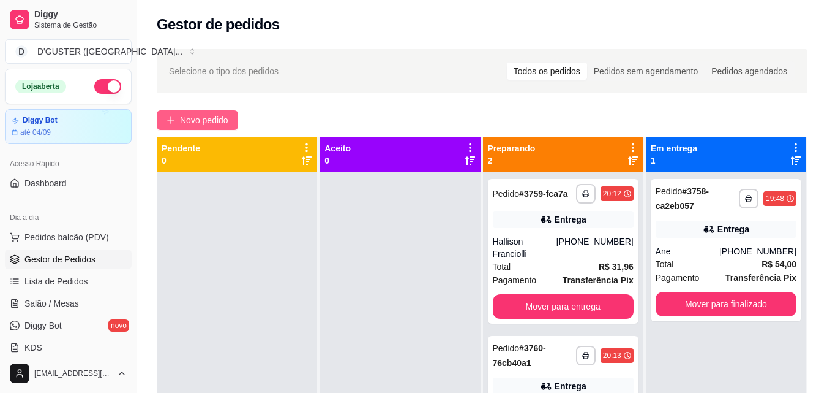
click at [198, 117] on span "Novo pedido" at bounding box center [204, 119] width 48 height 13
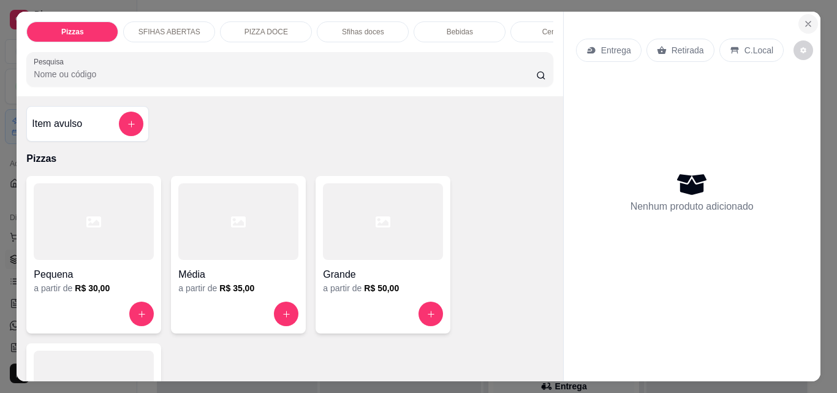
click at [809, 18] on button "Close" at bounding box center [808, 24] width 20 height 20
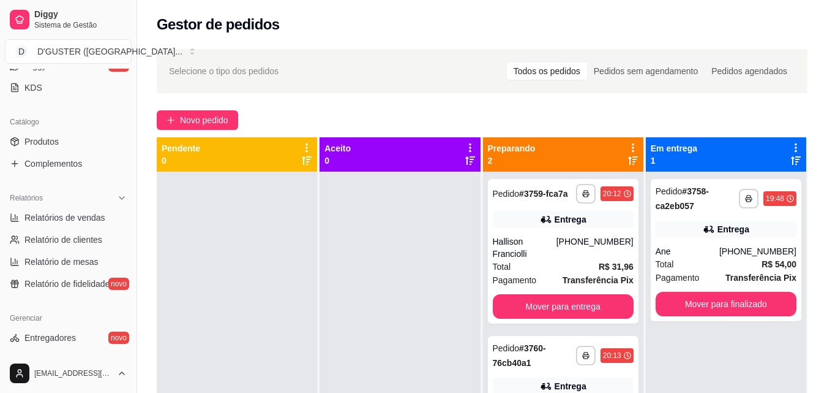
scroll to position [244, 0]
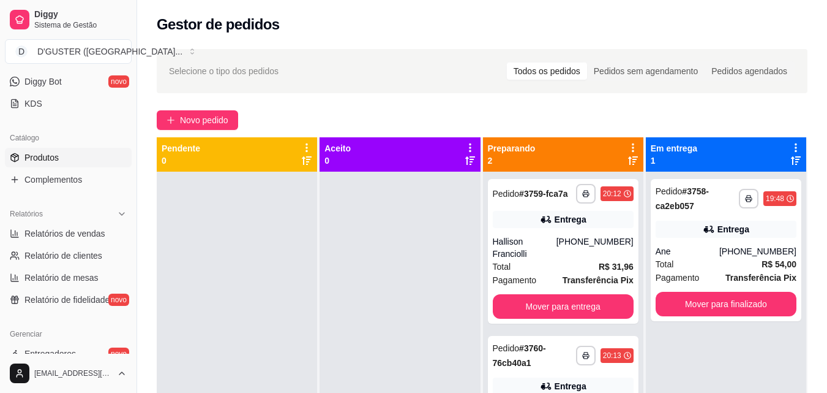
click at [56, 161] on span "Produtos" at bounding box center [41, 157] width 34 height 12
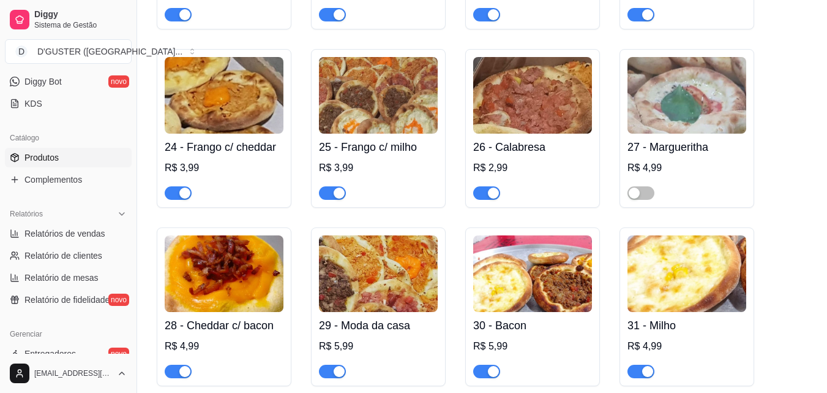
scroll to position [1715, 0]
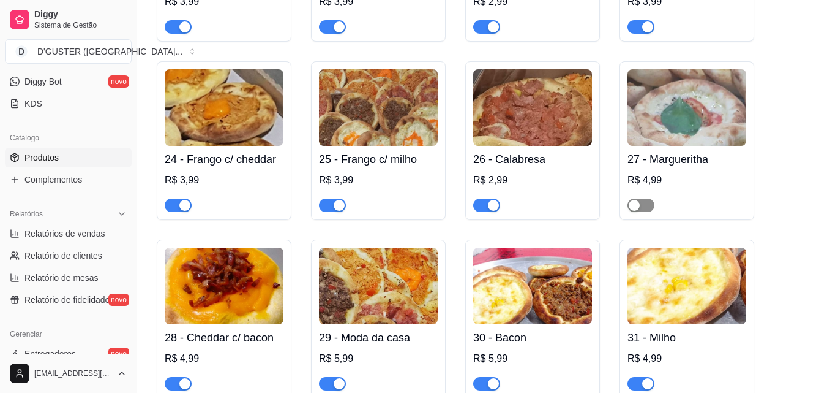
click at [650, 198] on span "button" at bounding box center [641, 204] width 27 height 13
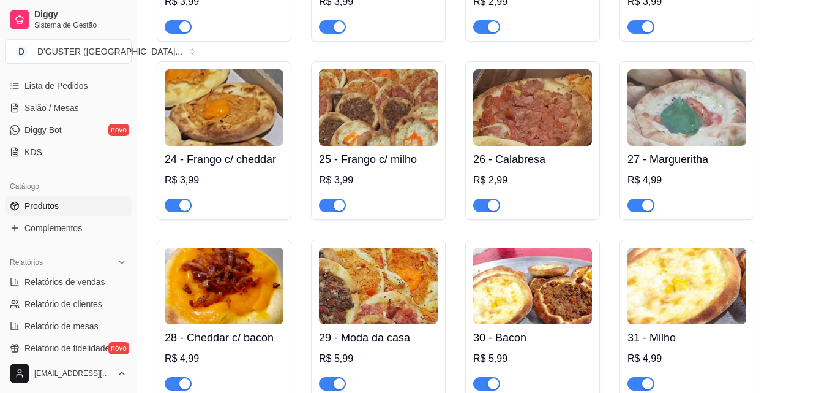
scroll to position [60, 0]
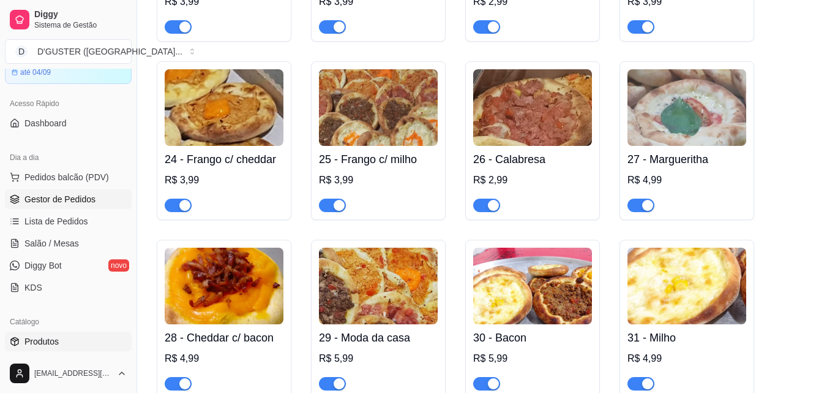
click at [70, 196] on span "Gestor de Pedidos" at bounding box center [59, 199] width 71 height 12
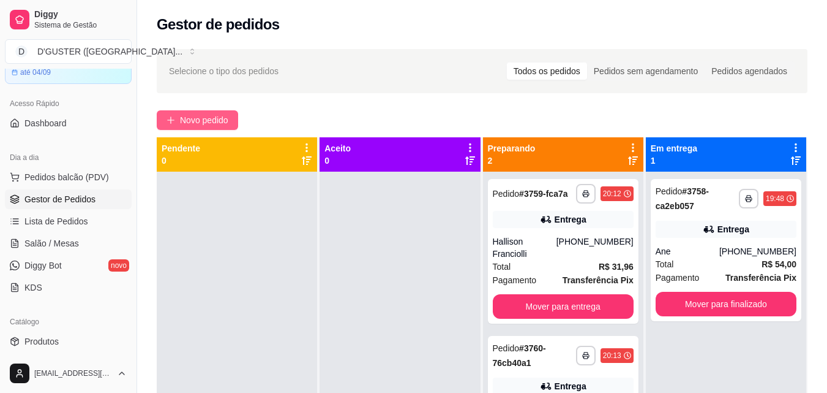
click at [213, 114] on span "Novo pedido" at bounding box center [204, 119] width 48 height 13
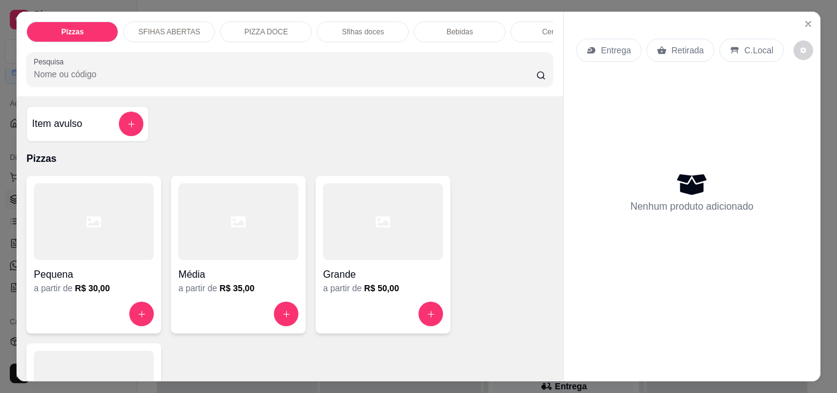
click at [661, 40] on div "Retirada" at bounding box center [680, 50] width 68 height 23
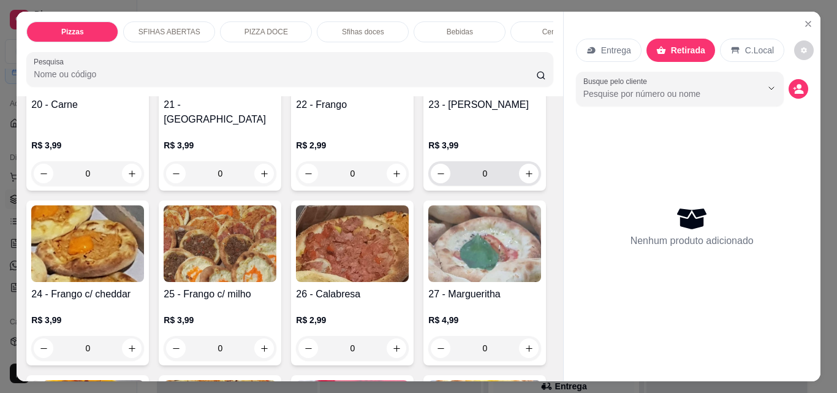
scroll to position [551, 0]
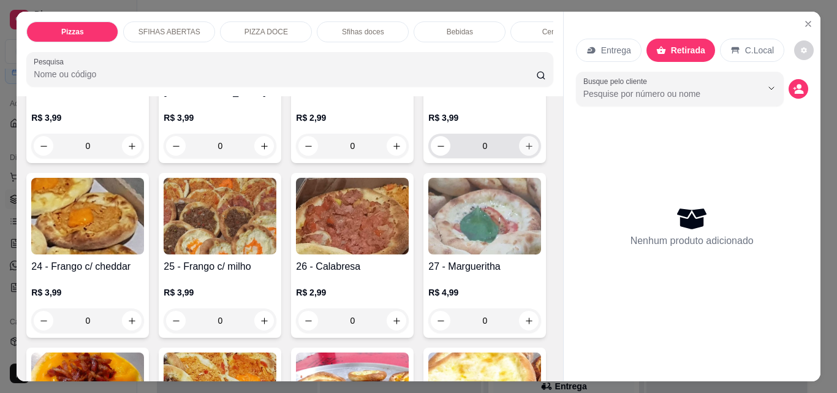
click at [524, 151] on icon "increase-product-quantity" at bounding box center [528, 145] width 9 height 9
type input "1"
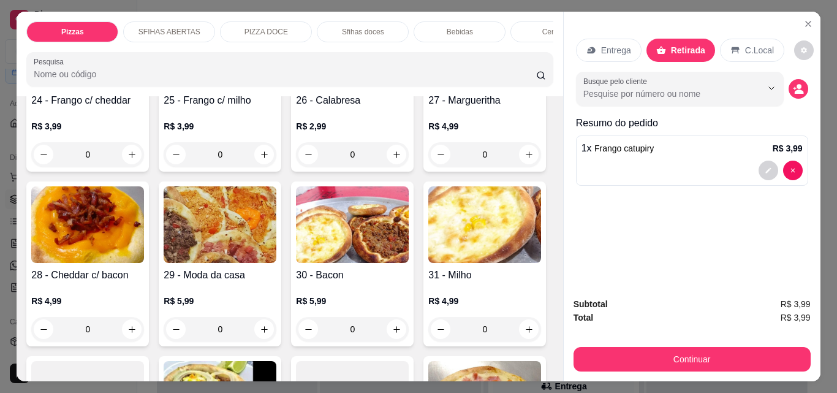
scroll to position [735, 0]
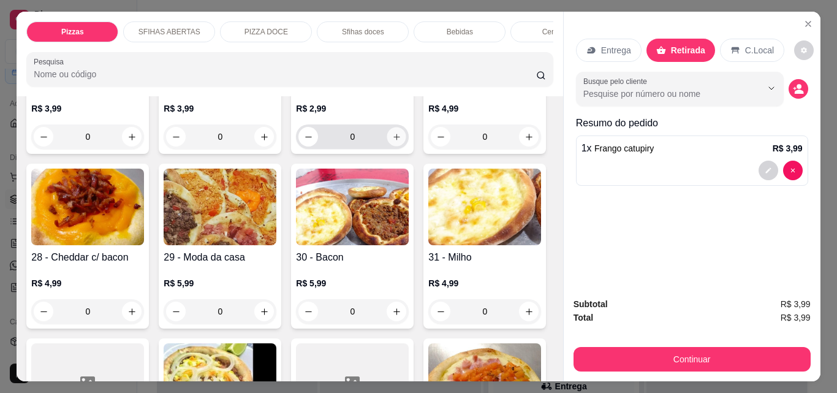
click at [387, 146] on button "increase-product-quantity" at bounding box center [396, 136] width 19 height 19
type input "1"
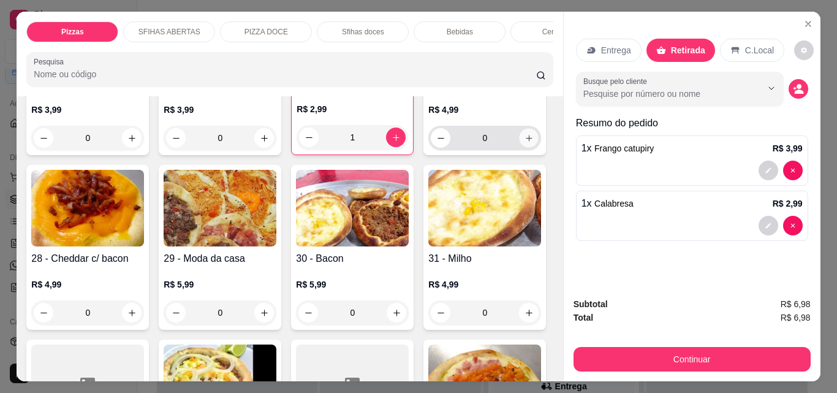
click at [519, 148] on button "increase-product-quantity" at bounding box center [528, 138] width 19 height 19
type input "1"
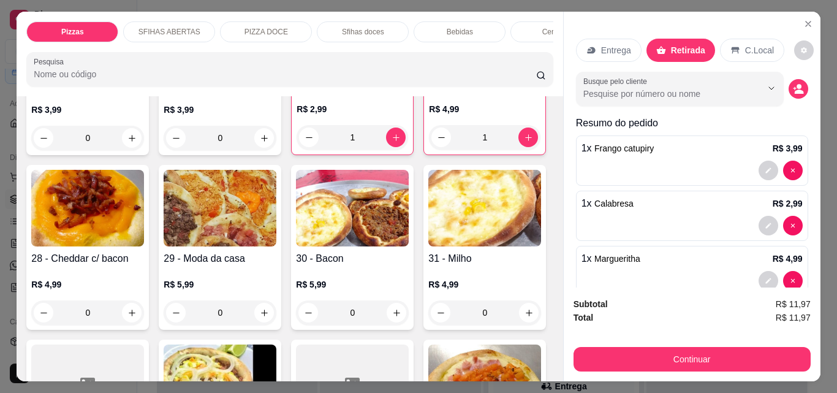
scroll to position [919, 0]
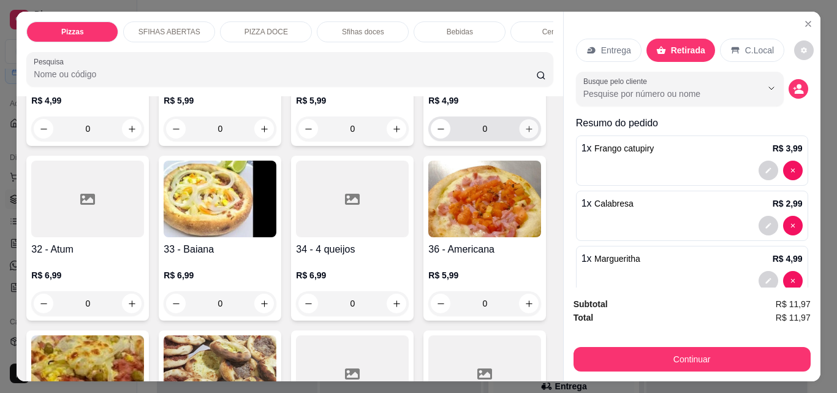
click at [524, 134] on icon "increase-product-quantity" at bounding box center [528, 128] width 9 height 9
type input "1"
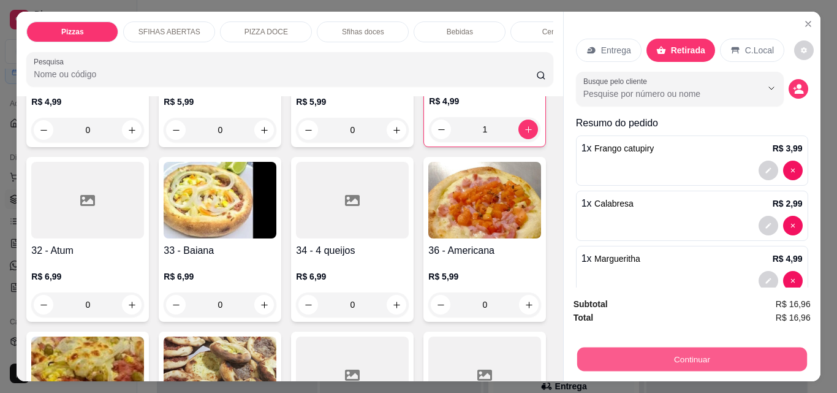
click at [641, 354] on button "Continuar" at bounding box center [691, 359] width 230 height 24
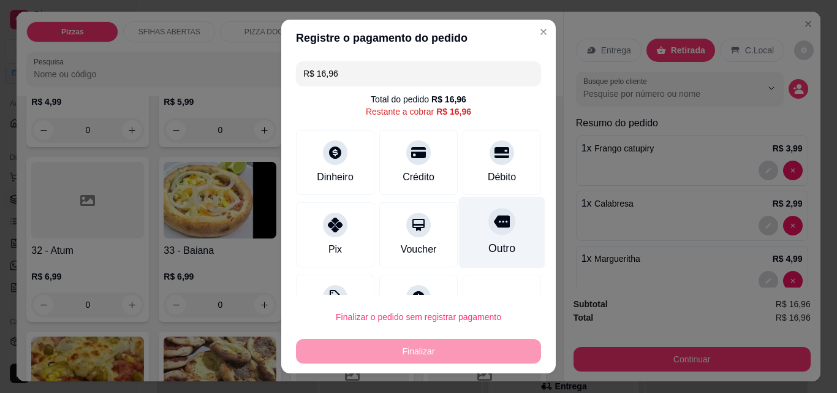
click at [494, 238] on div "Outro" at bounding box center [502, 233] width 86 height 72
type input "R$ 0,00"
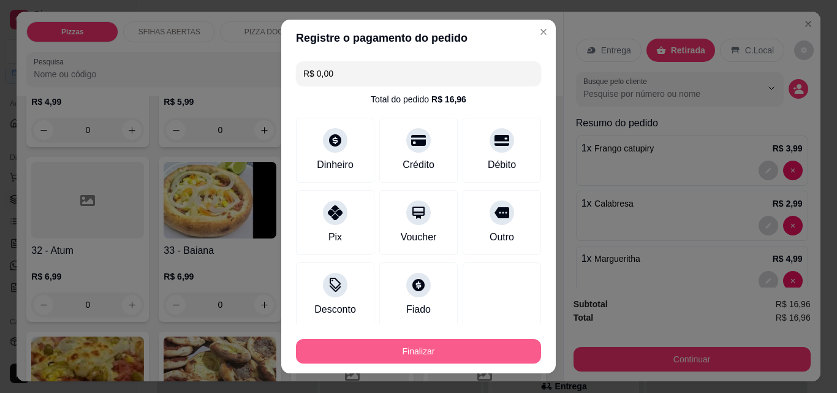
click at [478, 347] on button "Finalizar" at bounding box center [418, 351] width 245 height 24
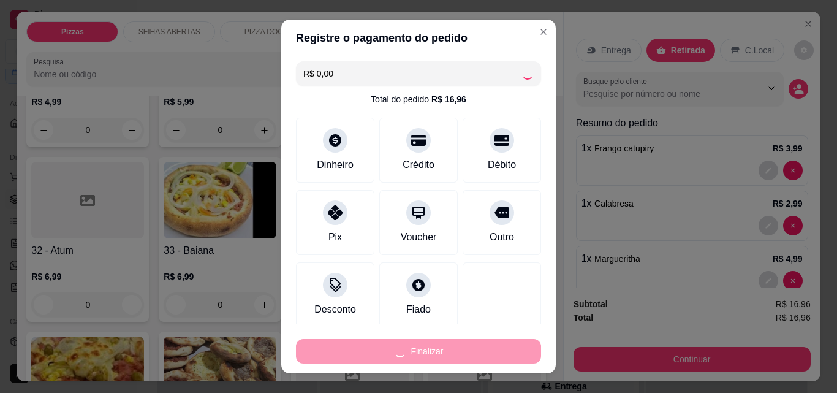
type input "0"
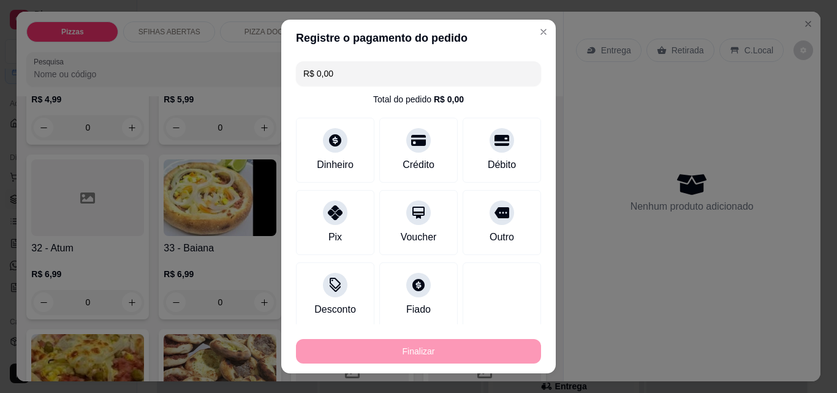
type input "-R$ 16,96"
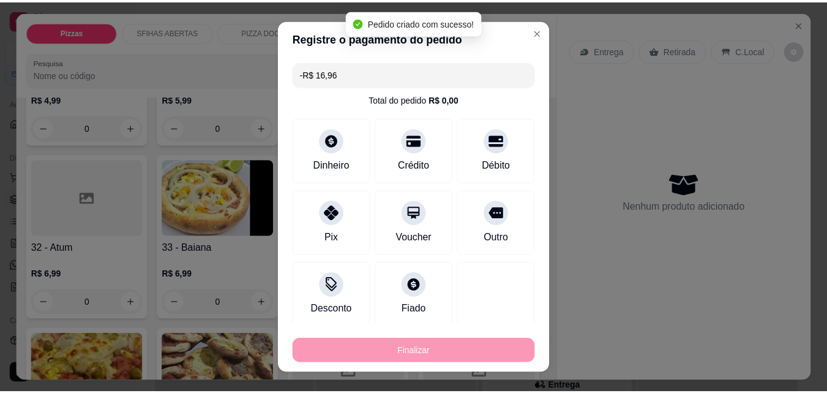
scroll to position [917, 0]
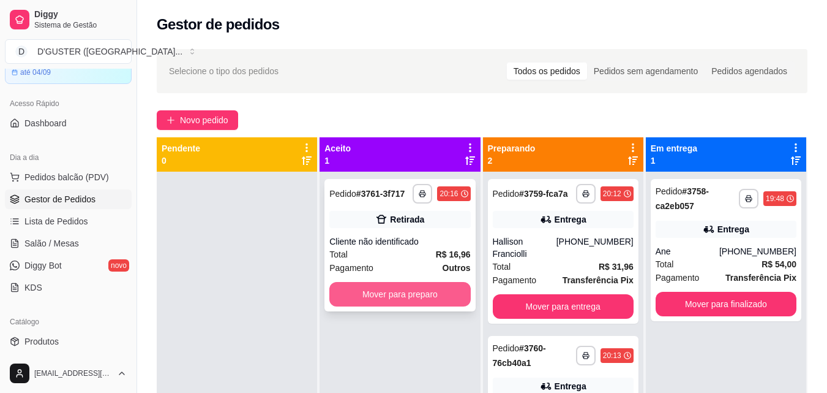
click at [436, 289] on button "Mover para preparo" at bounding box center [400, 294] width 141 height 24
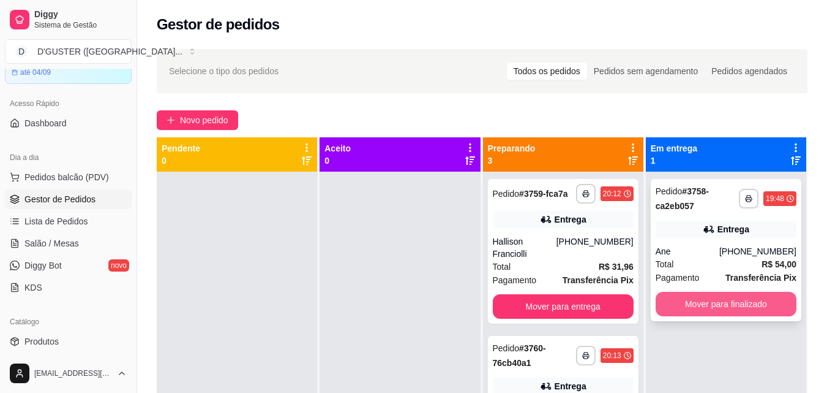
click at [771, 301] on button "Mover para finalizado" at bounding box center [726, 304] width 141 height 24
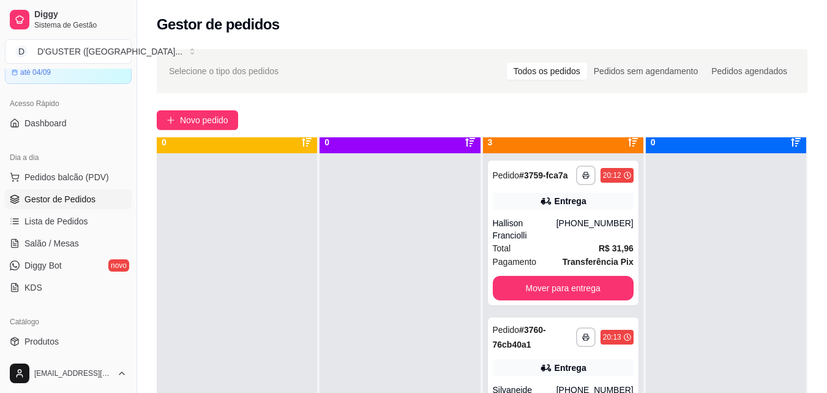
scroll to position [34, 0]
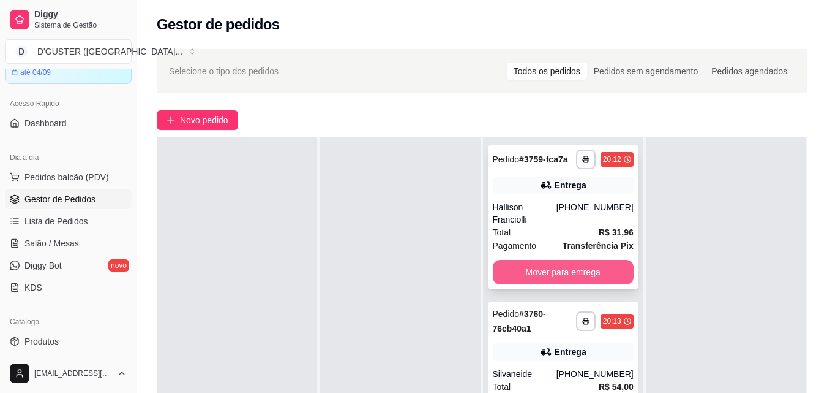
click at [579, 262] on button "Mover para entrega" at bounding box center [563, 272] width 141 height 24
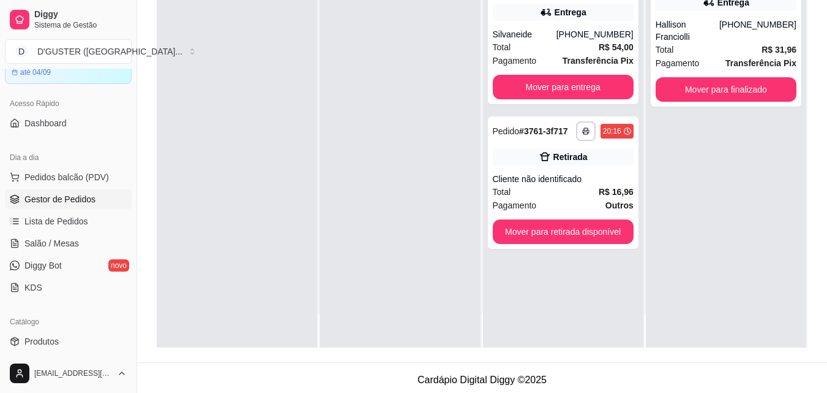
scroll to position [184, 0]
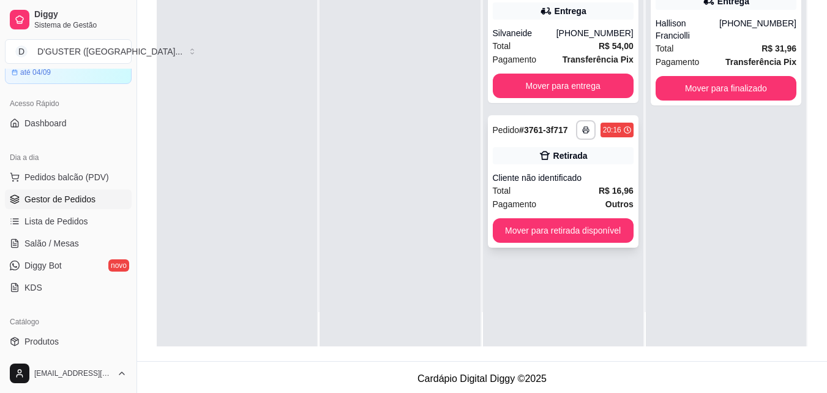
click at [575, 169] on div "**********" at bounding box center [563, 181] width 151 height 132
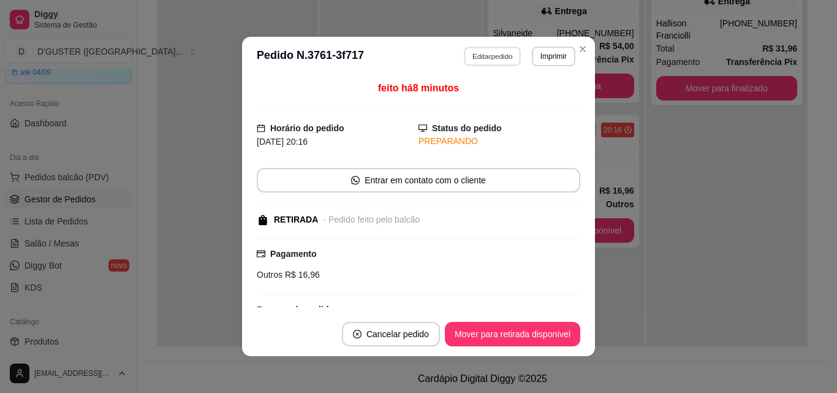
click at [481, 59] on button "Editar pedido" at bounding box center [492, 56] width 57 height 19
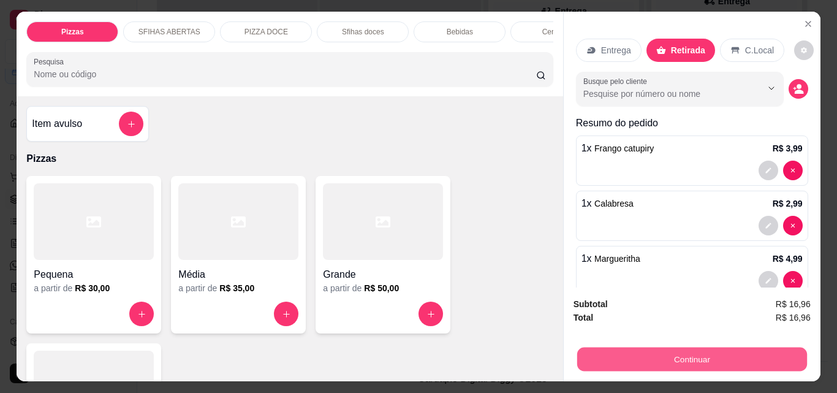
click at [666, 351] on button "Continuar" at bounding box center [691, 359] width 230 height 24
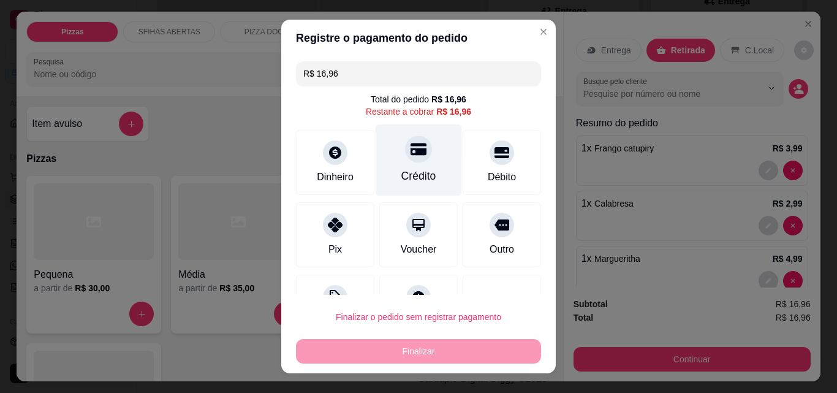
click at [404, 169] on div "Crédito" at bounding box center [418, 176] width 35 height 16
type input "R$ 0,00"
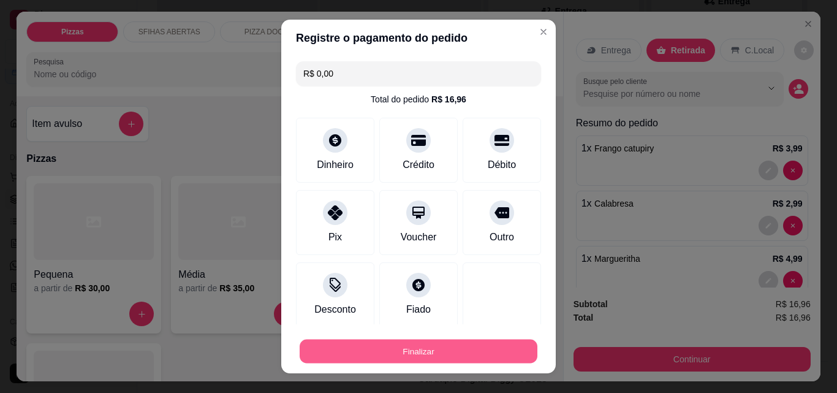
click at [472, 351] on button "Finalizar" at bounding box center [419, 351] width 238 height 24
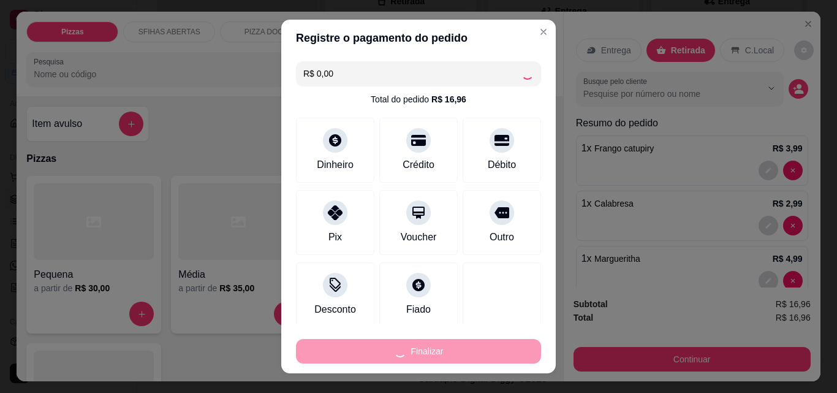
type input "0"
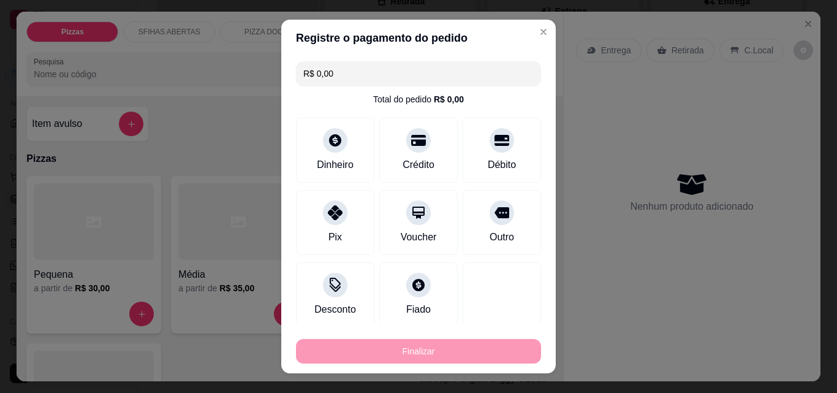
type input "-R$ 16,96"
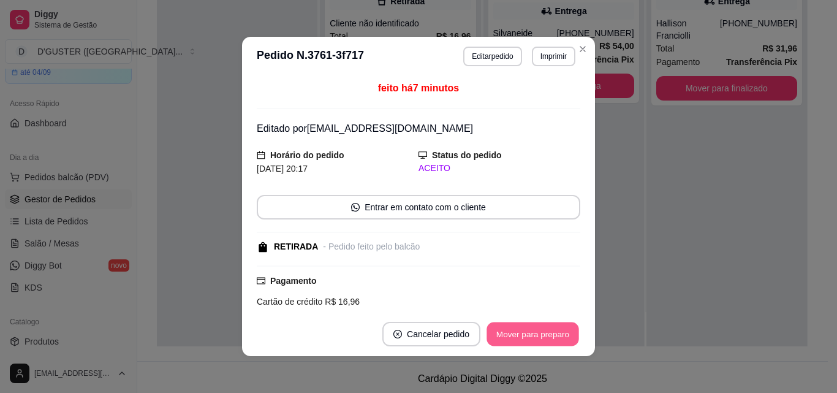
click at [505, 337] on button "Mover para preparo" at bounding box center [532, 334] width 92 height 24
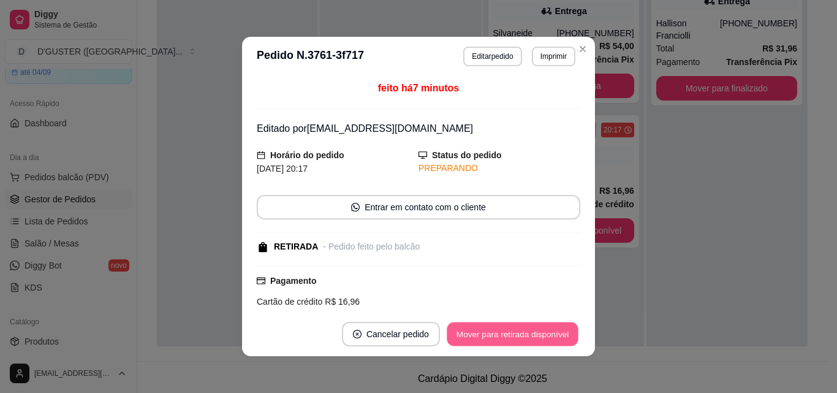
click at [536, 331] on button "Mover para retirada disponível" at bounding box center [512, 334] width 131 height 24
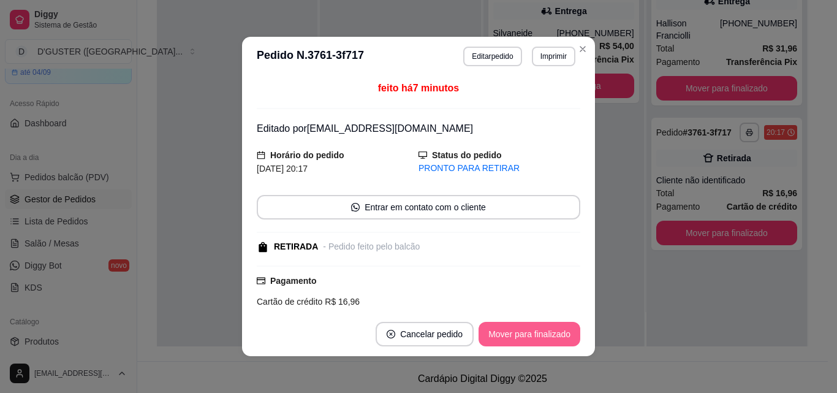
click at [536, 331] on button "Mover para finalizado" at bounding box center [529, 334] width 102 height 24
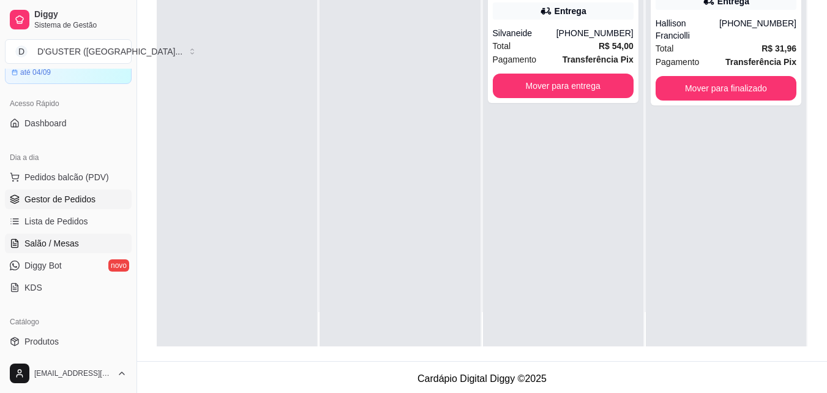
click at [70, 244] on span "Salão / Mesas" at bounding box center [51, 243] width 55 height 12
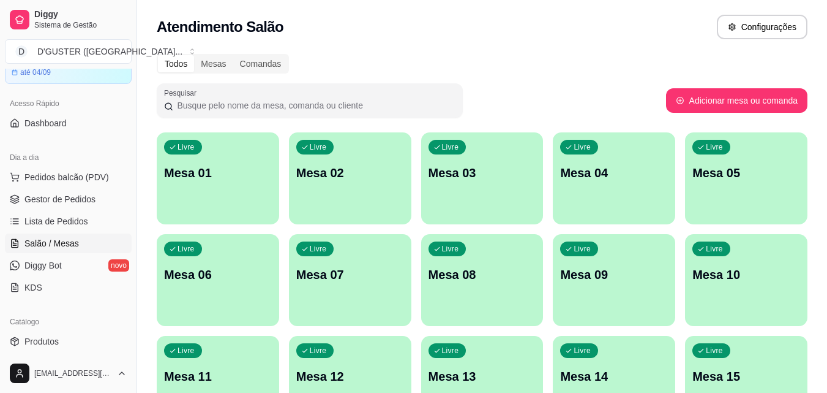
click at [204, 186] on div "Livre Mesa 01" at bounding box center [218, 170] width 122 height 77
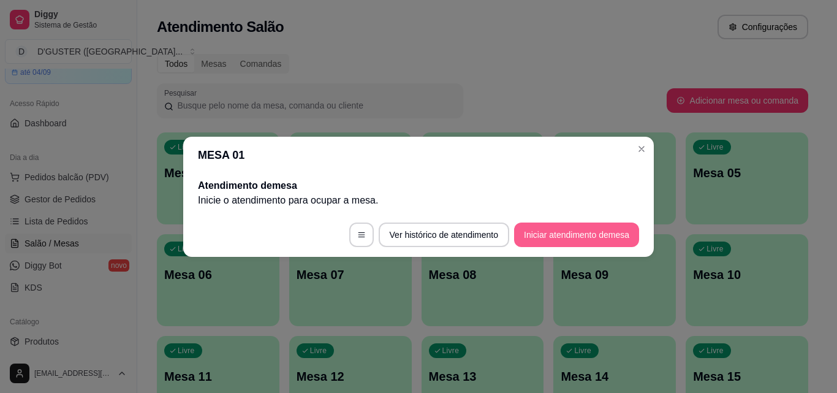
click at [603, 230] on button "Iniciar atendimento de mesa" at bounding box center [576, 234] width 125 height 24
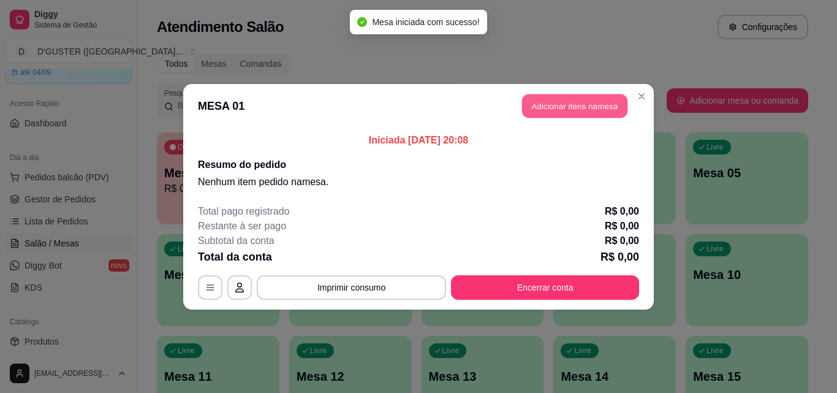
click at [593, 113] on button "Adicionar itens na mesa" at bounding box center [574, 106] width 105 height 24
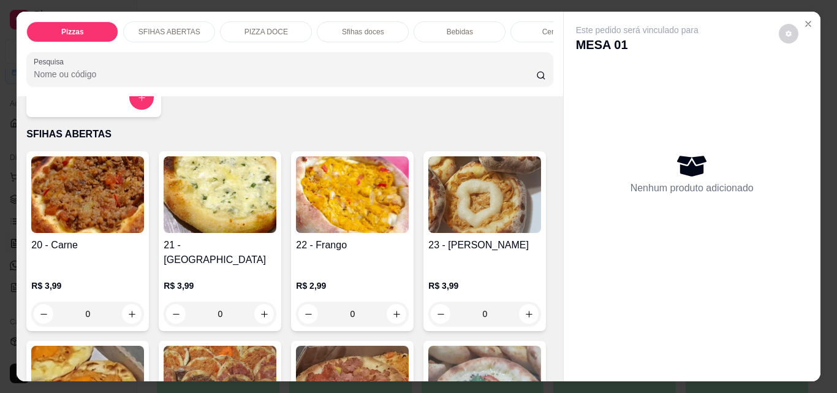
scroll to position [367, 0]
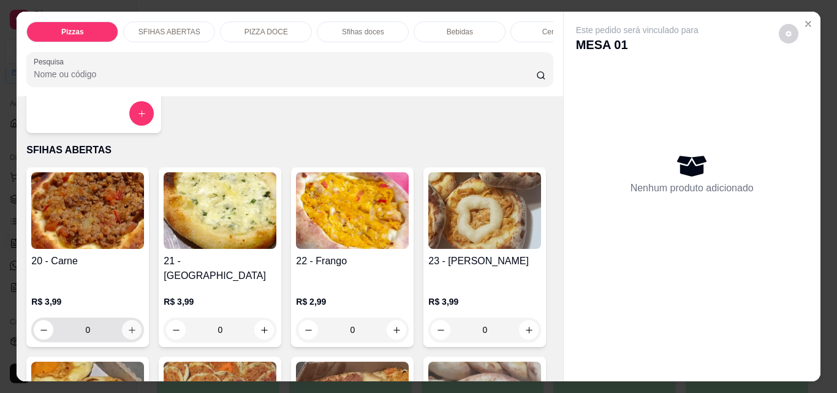
click at [127, 325] on icon "increase-product-quantity" at bounding box center [131, 329] width 9 height 9
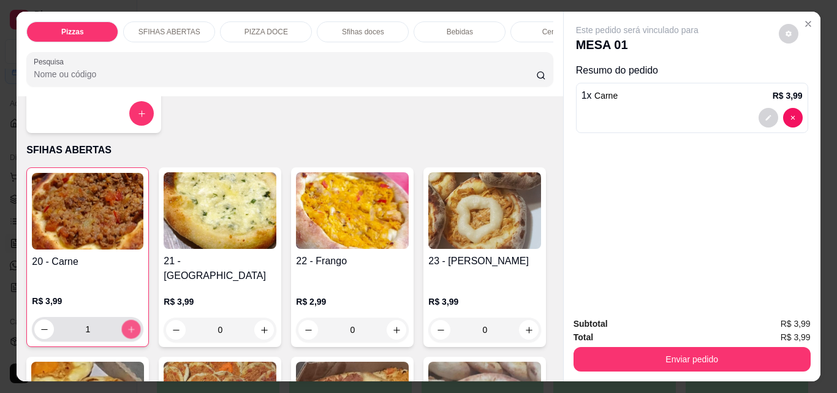
click at [127, 325] on icon "increase-product-quantity" at bounding box center [131, 329] width 9 height 9
type input "5"
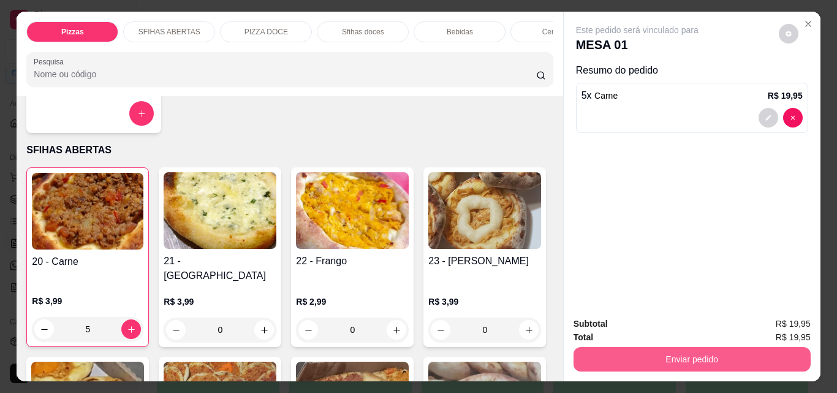
click at [622, 347] on button "Enviar pedido" at bounding box center [691, 359] width 237 height 24
click at [638, 354] on button "Enviar pedido" at bounding box center [691, 359] width 237 height 24
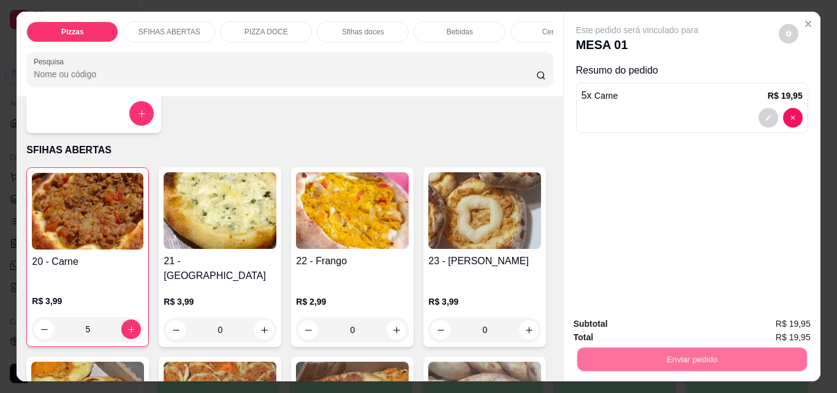
click at [609, 322] on button "Não registrar e enviar pedido" at bounding box center [650, 323] width 127 height 23
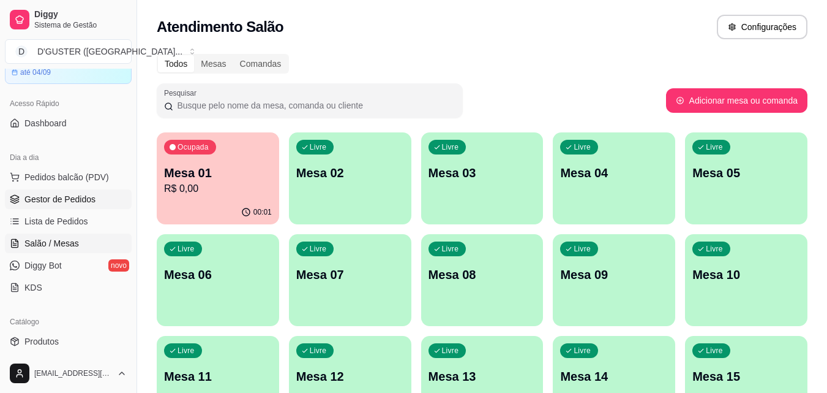
click at [53, 197] on span "Gestor de Pedidos" at bounding box center [59, 199] width 71 height 12
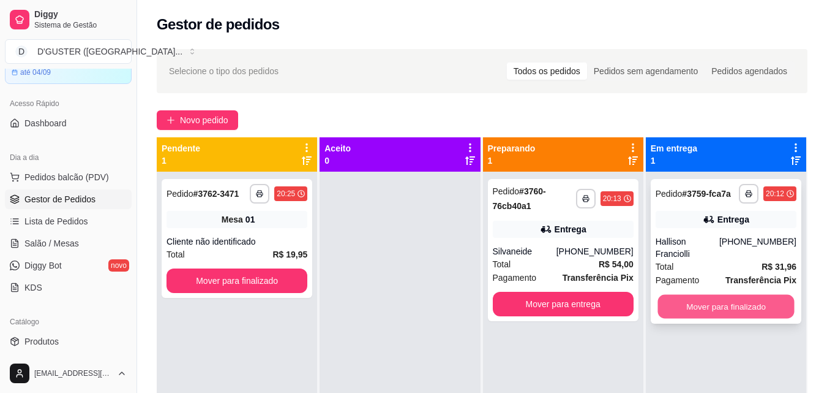
click at [712, 295] on button "Mover para finalizado" at bounding box center [726, 307] width 137 height 24
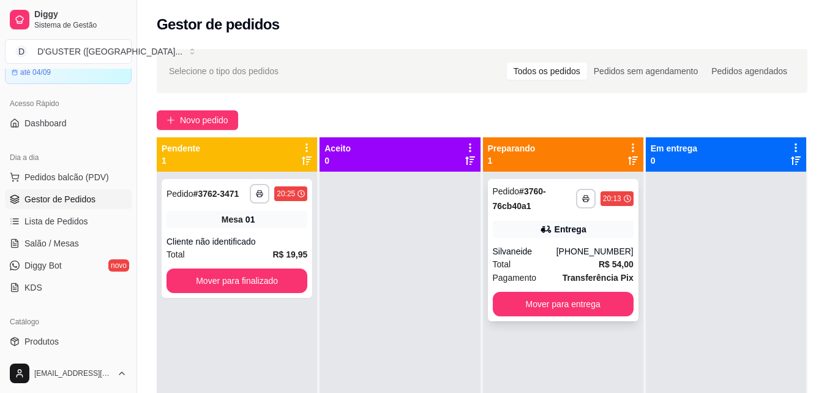
click at [556, 235] on div "Entrega" at bounding box center [563, 228] width 141 height 17
click at [580, 257] on div "[PHONE_NUMBER]" at bounding box center [595, 251] width 77 height 12
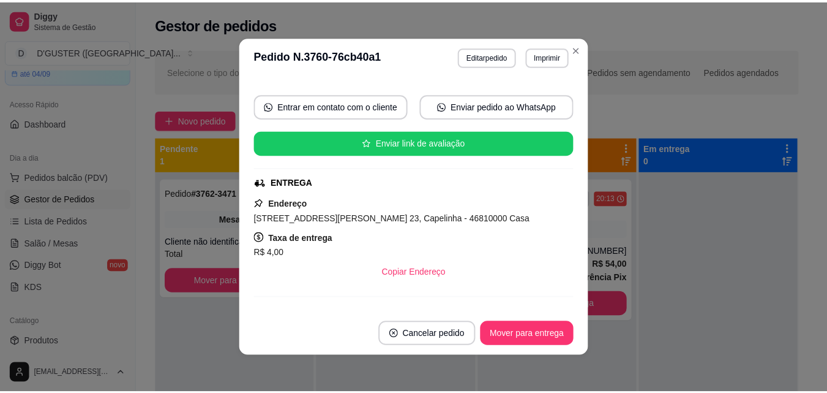
scroll to position [122, 0]
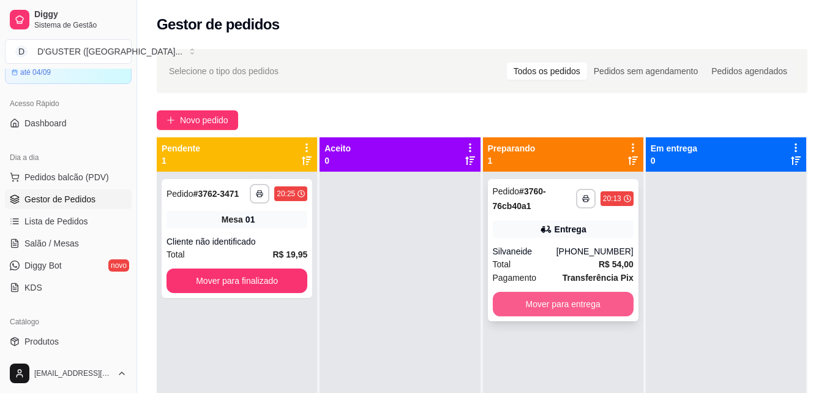
click at [569, 303] on button "Mover para entrega" at bounding box center [563, 304] width 141 height 24
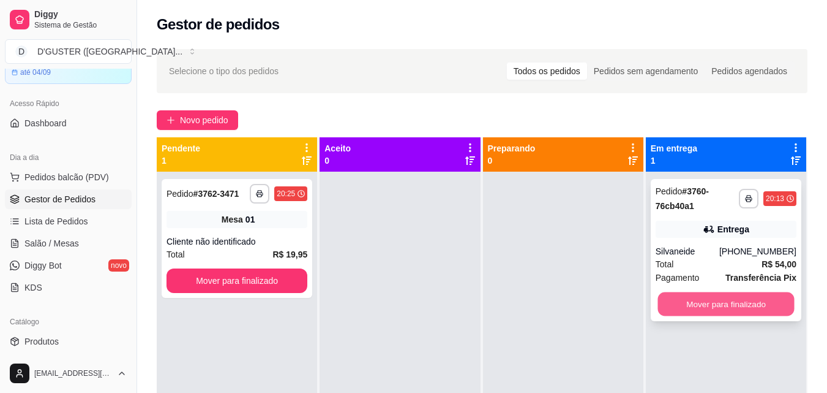
click at [730, 296] on button "Mover para finalizado" at bounding box center [726, 304] width 137 height 24
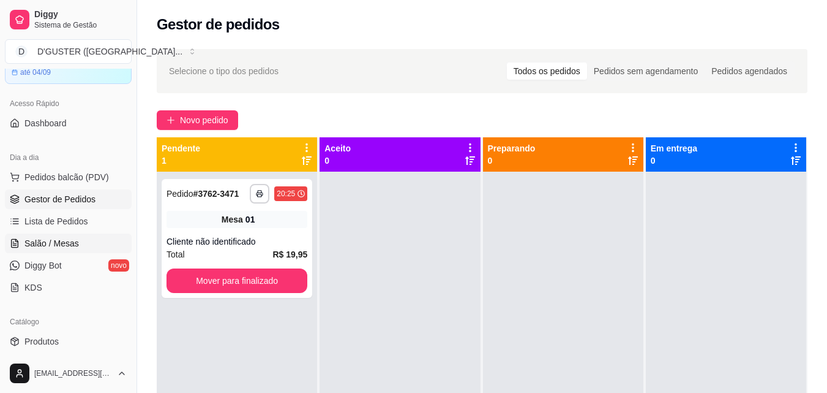
click at [100, 245] on link "Salão / Mesas" at bounding box center [68, 243] width 127 height 20
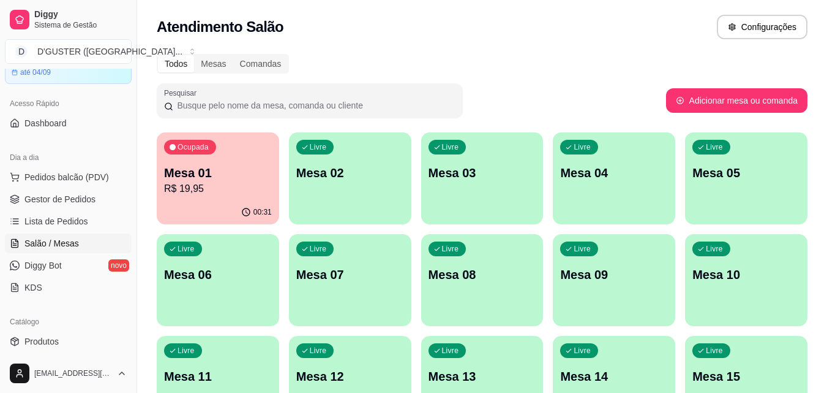
click at [227, 211] on div "00:31" at bounding box center [218, 212] width 122 height 24
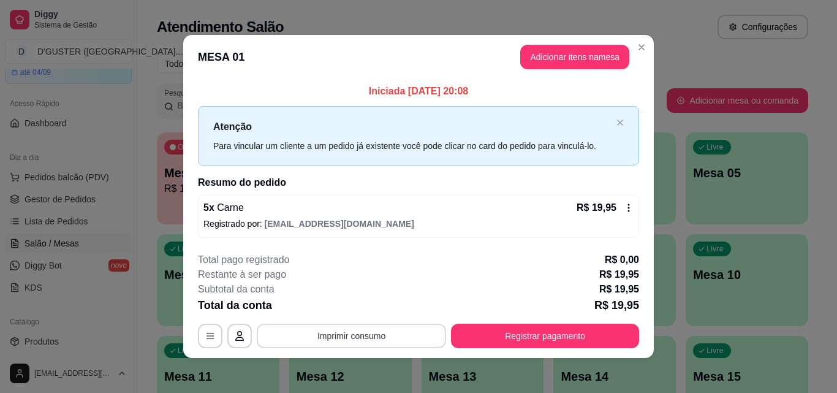
click at [353, 339] on button "Imprimir consumo" at bounding box center [351, 335] width 189 height 24
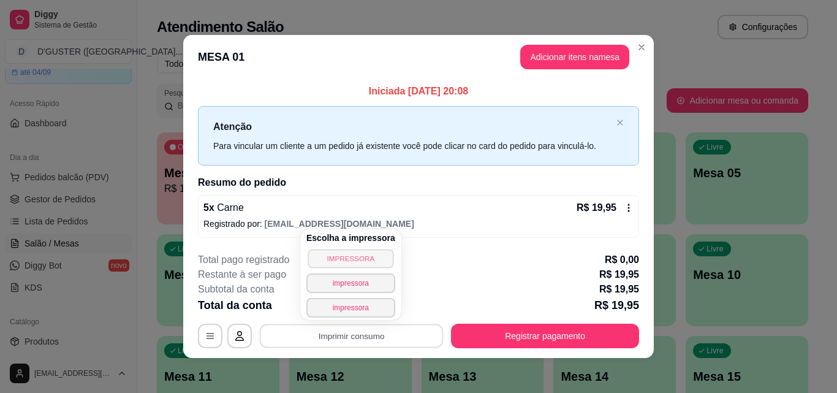
click at [355, 258] on button "IMPRESSORA" at bounding box center [350, 258] width 86 height 19
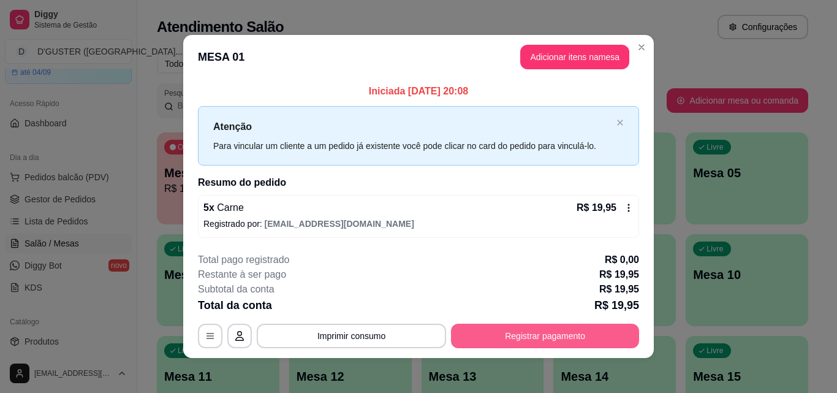
click at [530, 330] on button "Registrar pagamento" at bounding box center [545, 335] width 188 height 24
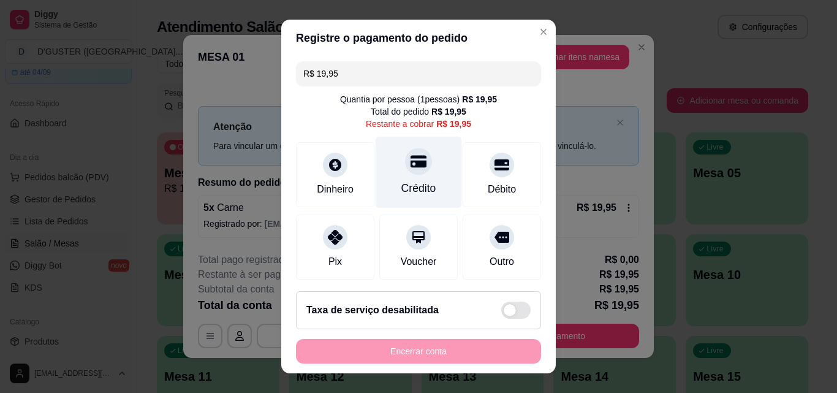
click at [405, 173] on div at bounding box center [418, 161] width 27 height 27
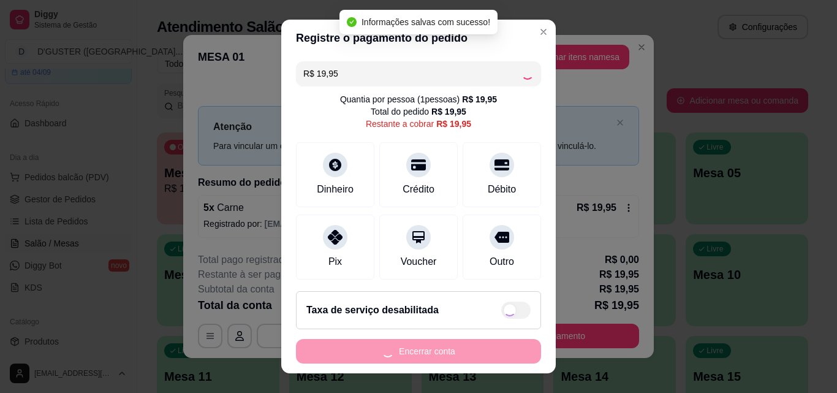
type input "R$ 0,00"
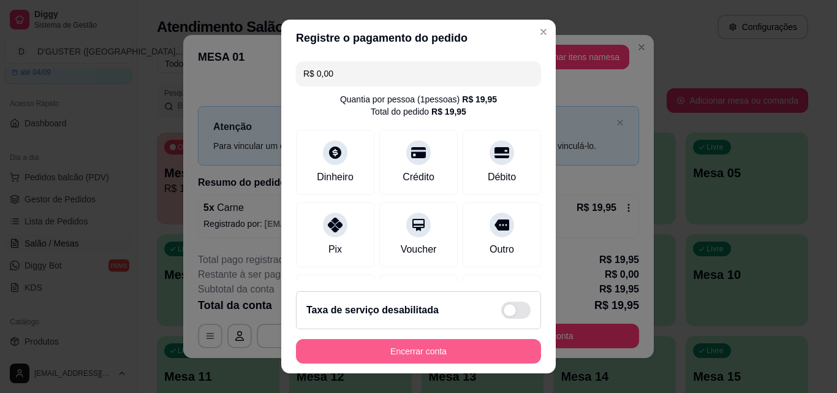
click at [453, 354] on button "Encerrar conta" at bounding box center [418, 351] width 245 height 24
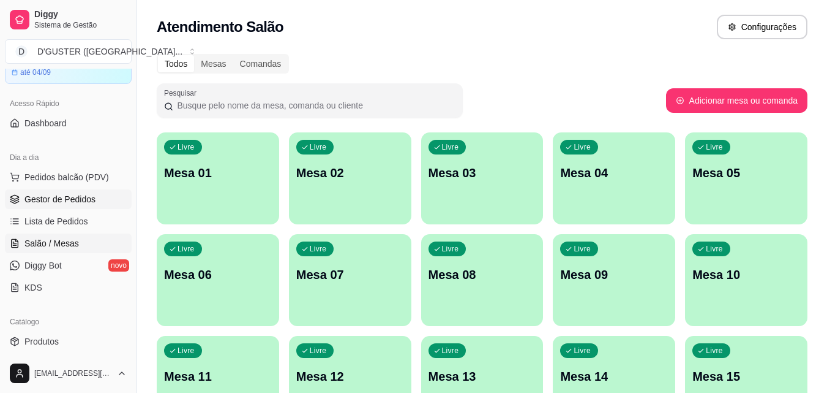
click at [77, 202] on span "Gestor de Pedidos" at bounding box center [59, 199] width 71 height 12
